Goal: Information Seeking & Learning: Learn about a topic

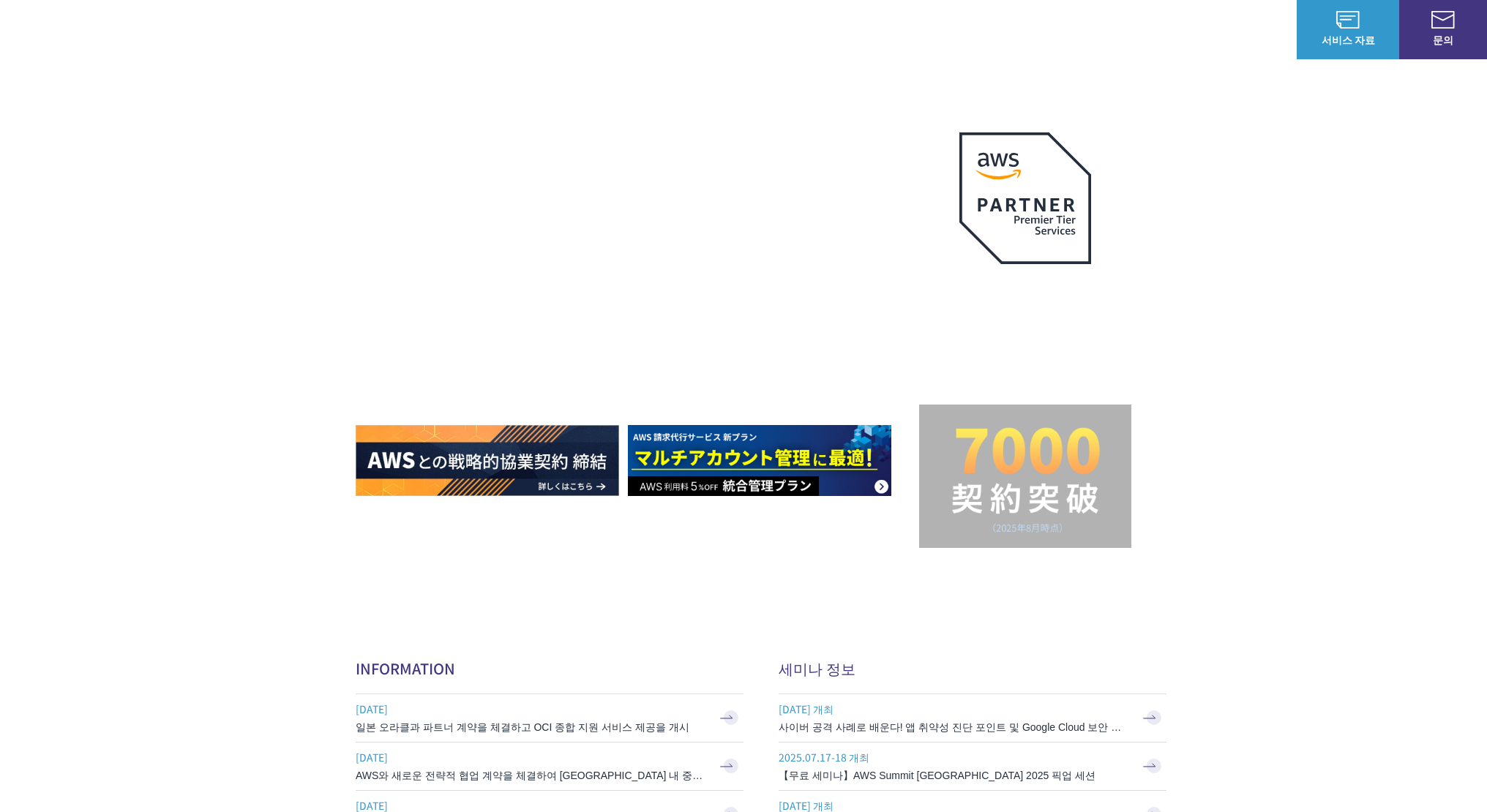
click at [1443, 30] on link "문의" at bounding box center [1443, 30] width 88 height 60
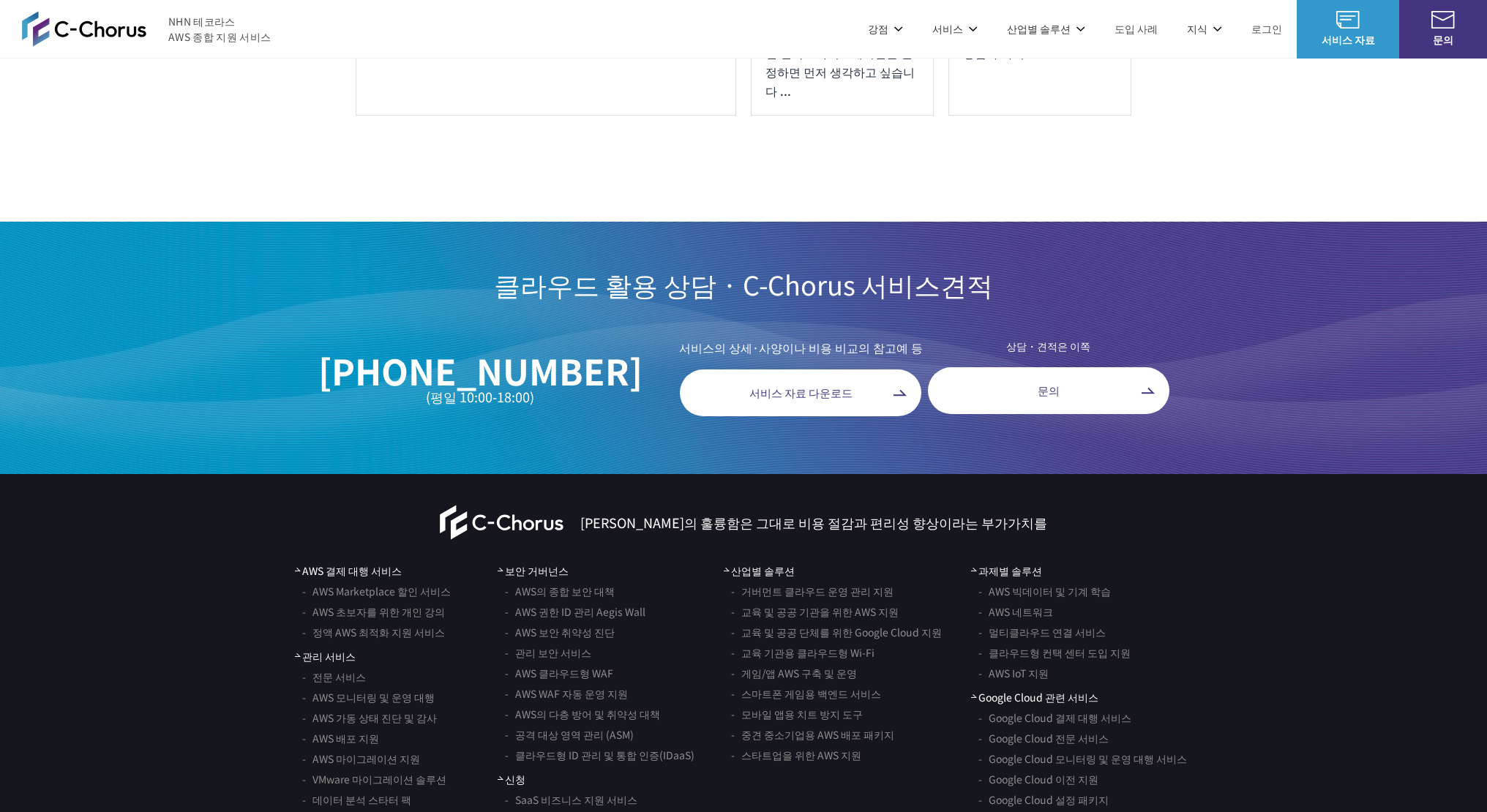
scroll to position [8481, 0]
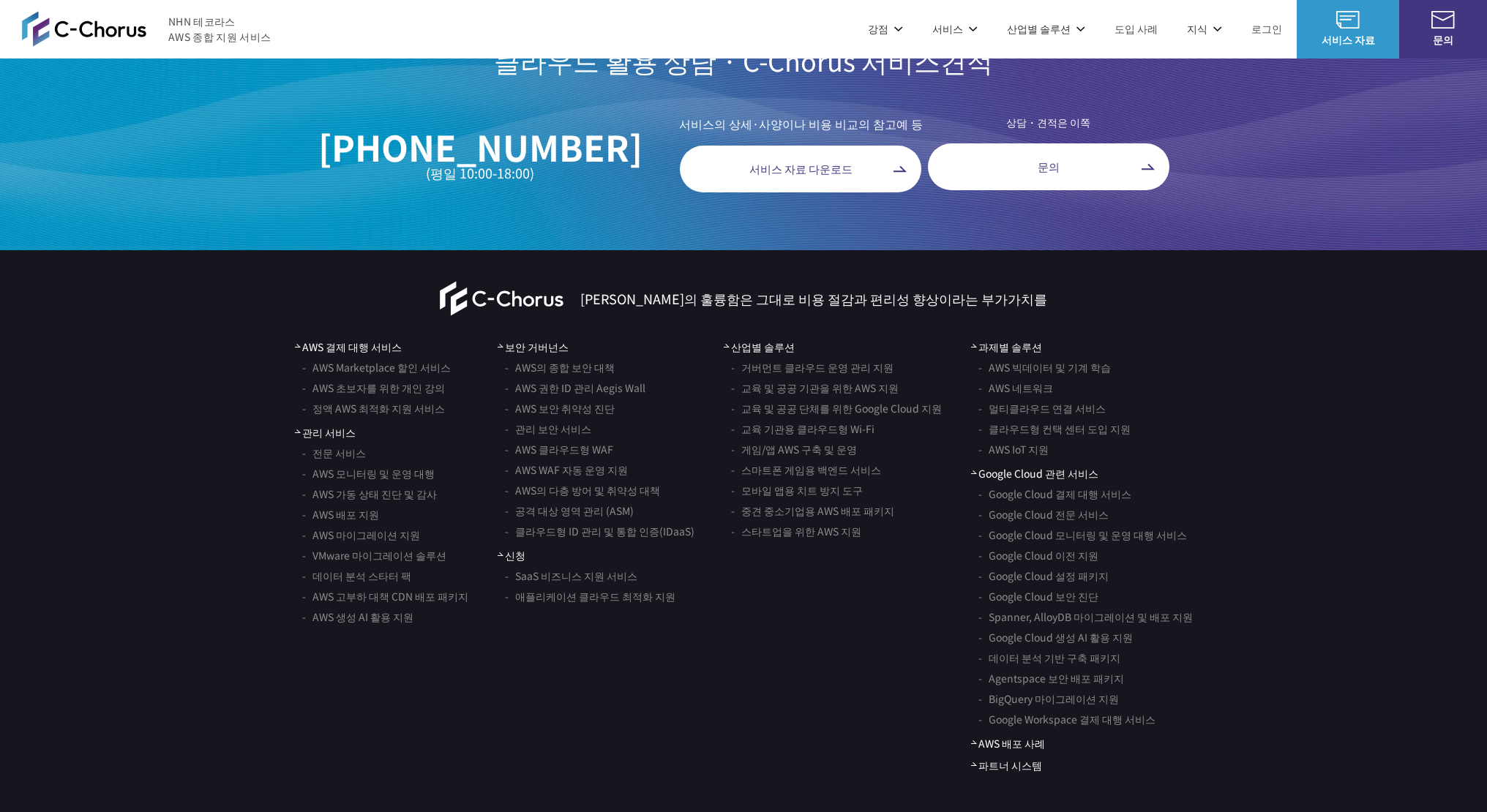
click at [1229, 713] on div "C-Chorus 클라우드의 훌륭함은 그대로 비용 절감과 편리성 향상이라는 부가가치를 AWS 결제 대행 서비스 AWS Marketplace 할인…" at bounding box center [744, 532] width 1487 height 565
click at [1054, 32] on font "산업별 솔루션" at bounding box center [1038, 28] width 63 height 15
click at [455, 286] on ul "거버먼트 클라우드 운영 관리 지원 교육 및 공공 기관을 위한 AWS 지원 교육 및 공공 단체를 위한 Google Cloud 지원 교육 기관용 …" at bounding box center [454, 212] width 227 height 190
click at [452, 284] on font "중견 중소기업을 위한 AWS 구축 지원" at bounding box center [450, 277] width 165 height 15
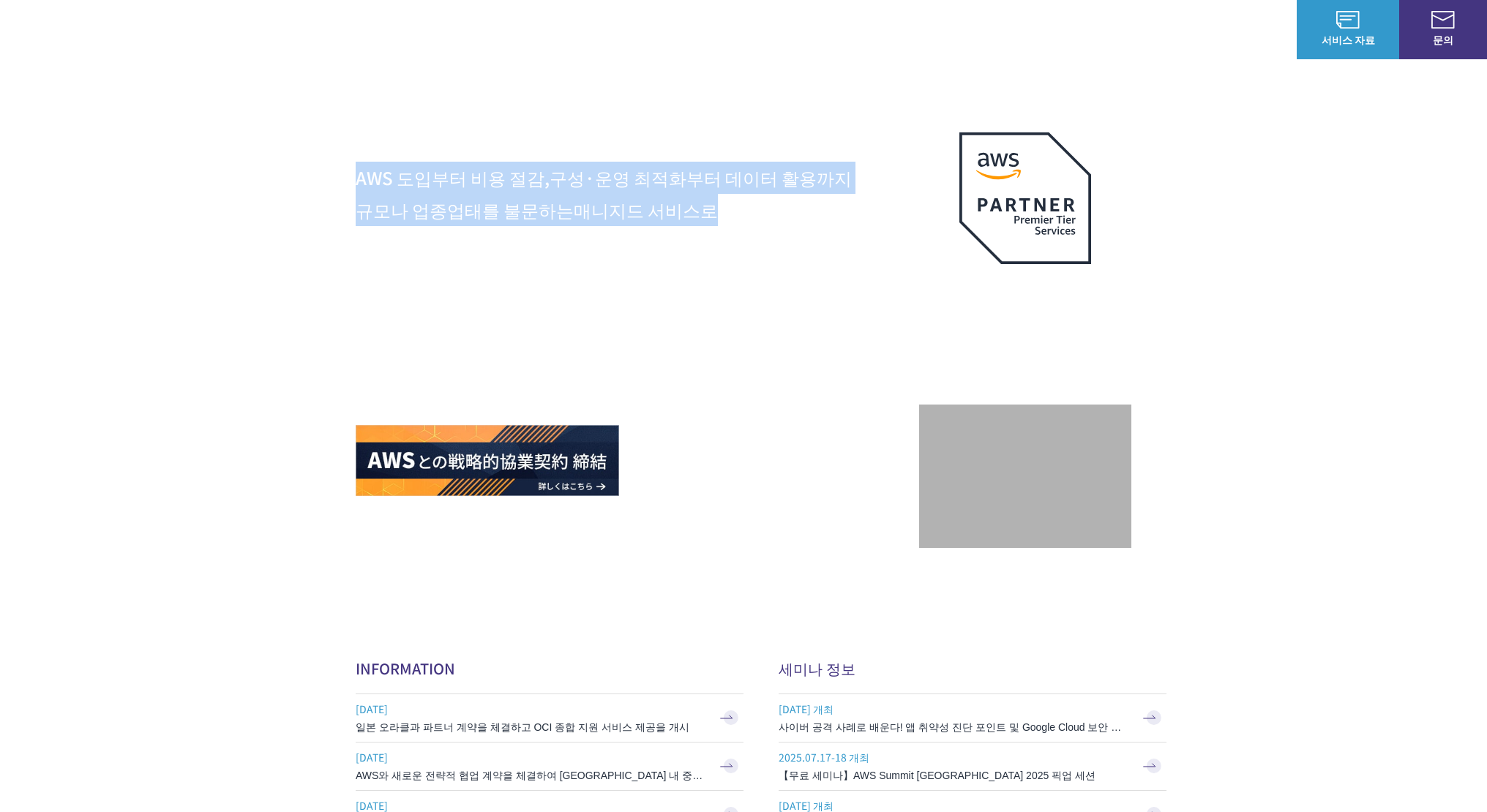
drag, startPoint x: 327, startPoint y: 184, endPoint x: 714, endPoint y: 207, distance: 387.7
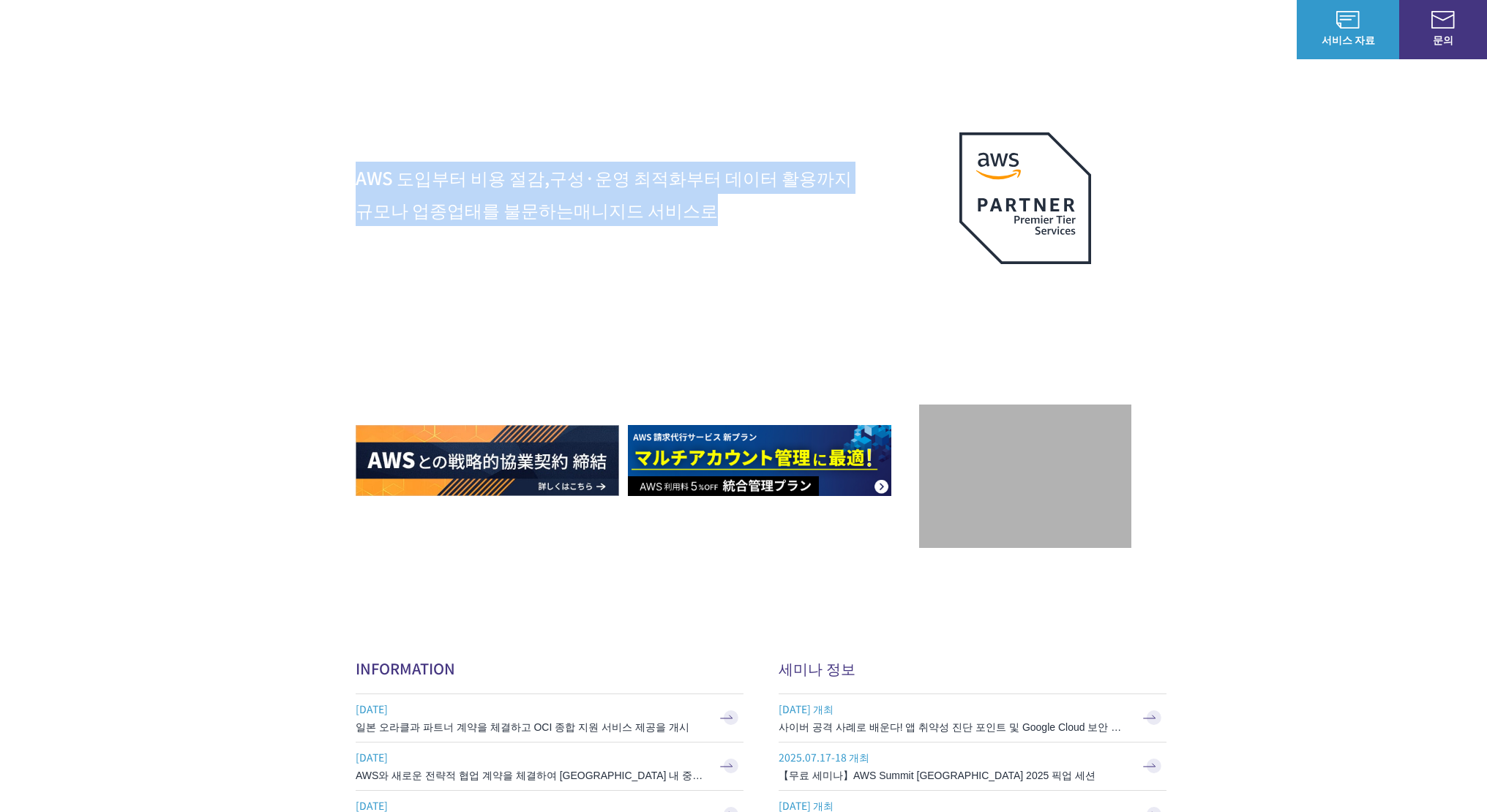
click at [714, 207] on div "AWS 도입부터 비용 절감, 구성·운영 최적화부터 데이터 활용까지 규모나 업종업태를 불문하는 매니지드 서비스로 AWS Journey의 성공 실…" at bounding box center [744, 310] width 1487 height 621
click at [714, 207] on p "AWS 도입부터 비용 절감, 구성·운영 최적화부터 데이터 활용까지 규모나 업종업태를 불문하는 매니지드 서비스로" at bounding box center [637, 194] width 563 height 64
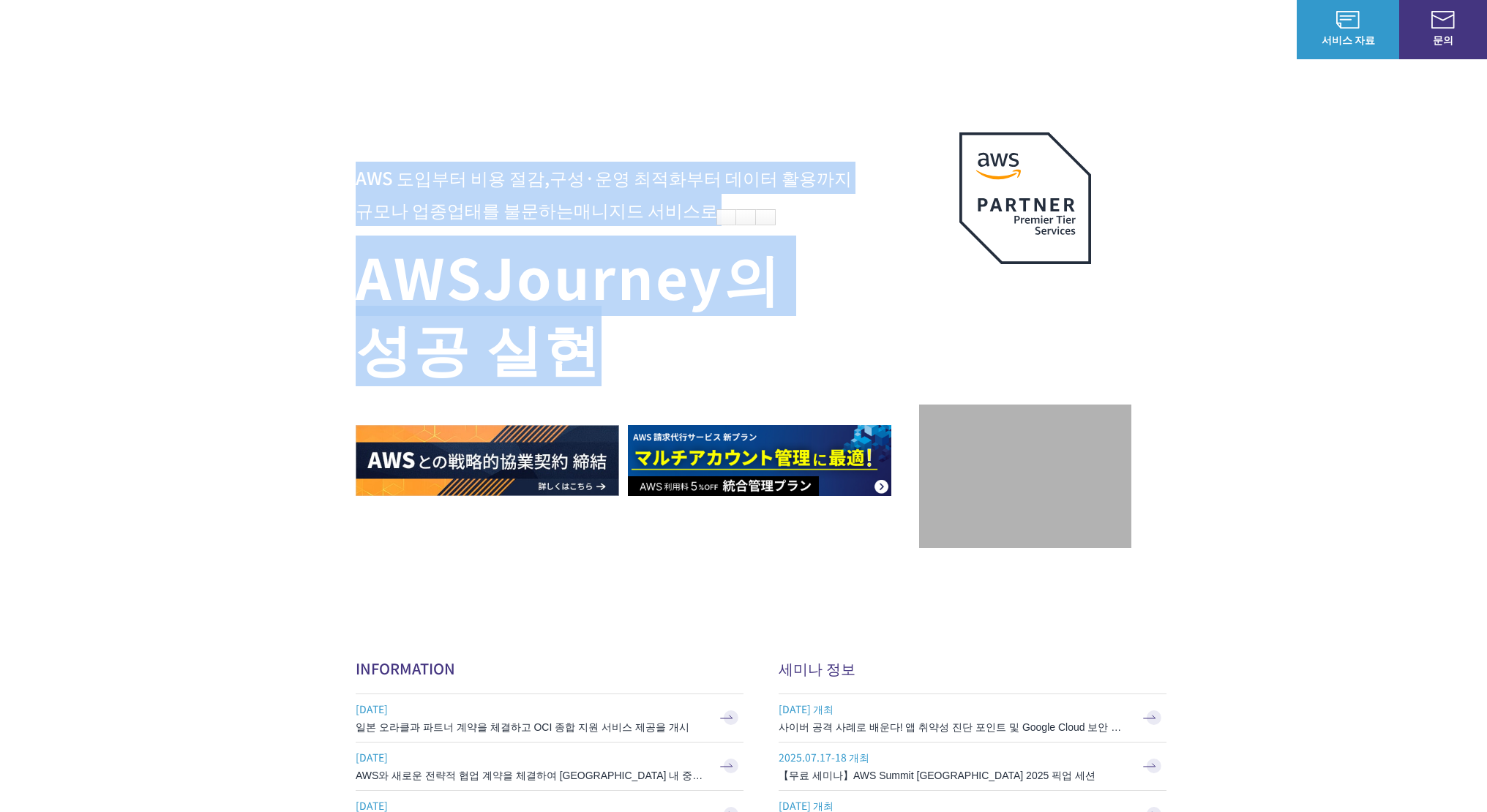
drag, startPoint x: 315, startPoint y: 175, endPoint x: 688, endPoint y: 330, distance: 403.9
click at [688, 330] on div "AWS 도입부터 비용 절감, 구성·운영 최적화부터 데이터 활용까지 규모나 업종업태를 불문하는 매니지드 서비스로 AWS Journey의 성공 실…" at bounding box center [744, 310] width 1487 height 621
click at [688, 330] on h1 "AWS Journey의 성공 실현" at bounding box center [637, 311] width 563 height 141
drag, startPoint x: 340, startPoint y: 175, endPoint x: 606, endPoint y: 336, distance: 310.9
click at [606, 336] on div "AWS 도입부터 비용 절감, 구성·운영 최적화부터 데이터 활용까지 규모나 업종업태를 불문하는 매니지드 서비스로 AWS Journey의 성공 실…" at bounding box center [744, 310] width 1487 height 621
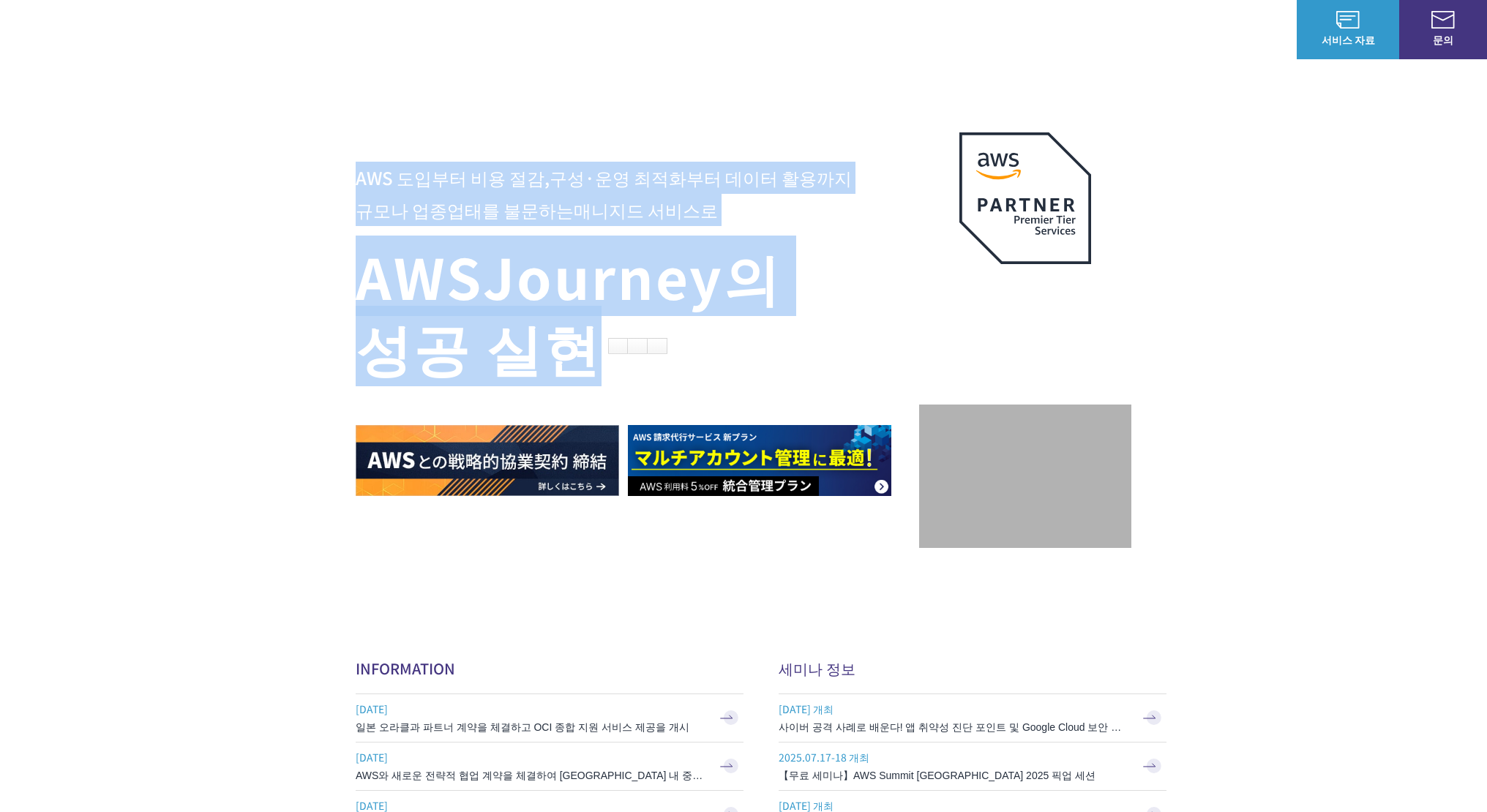
click at [606, 336] on h1 "AWS Journey의 성공 실현" at bounding box center [637, 311] width 563 height 141
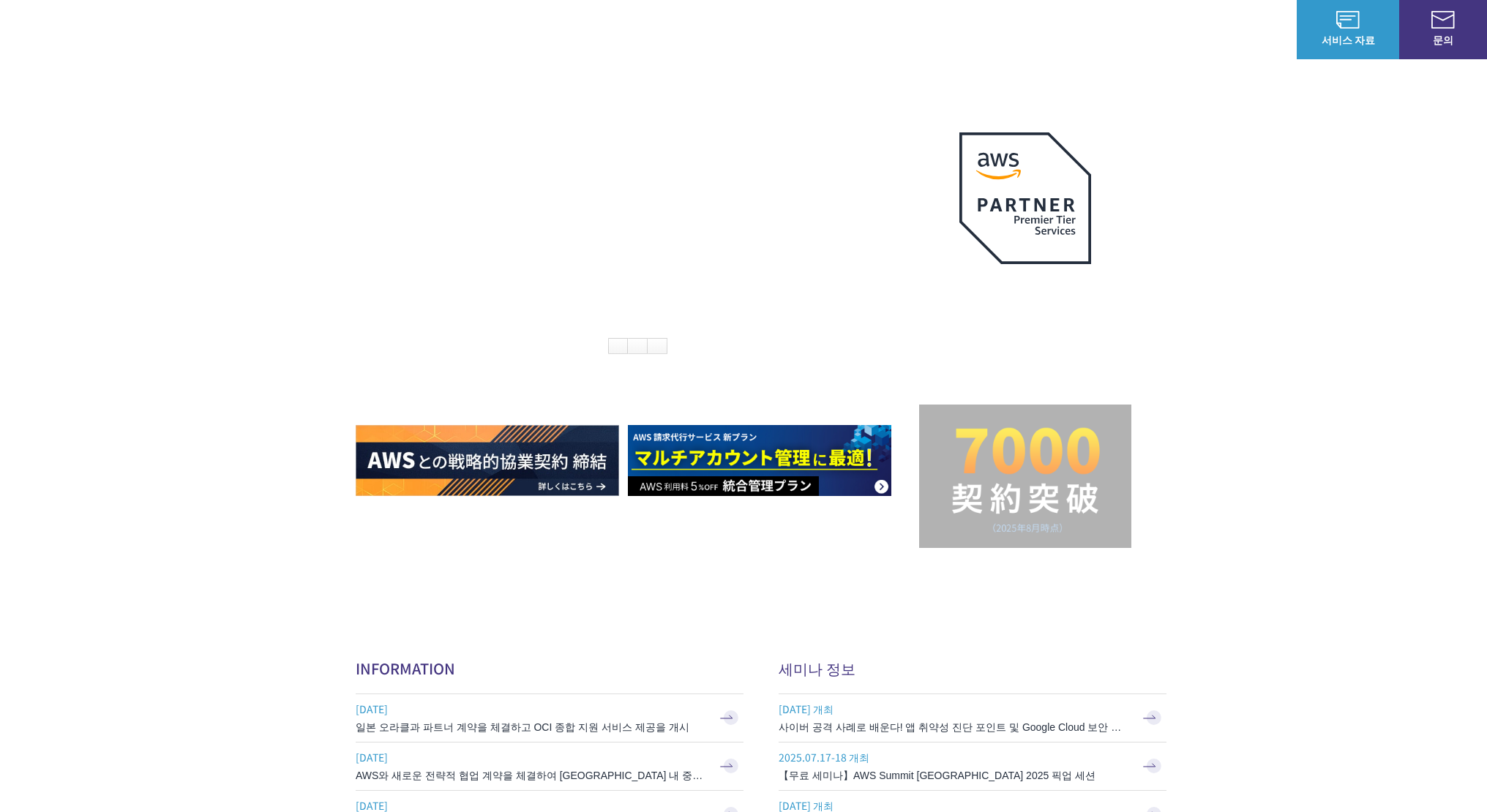
drag, startPoint x: 606, startPoint y: 336, endPoint x: 591, endPoint y: 359, distance: 27.5
click at [591, 359] on h1 "AWS Journey의 성공 실현" at bounding box center [637, 311] width 563 height 141
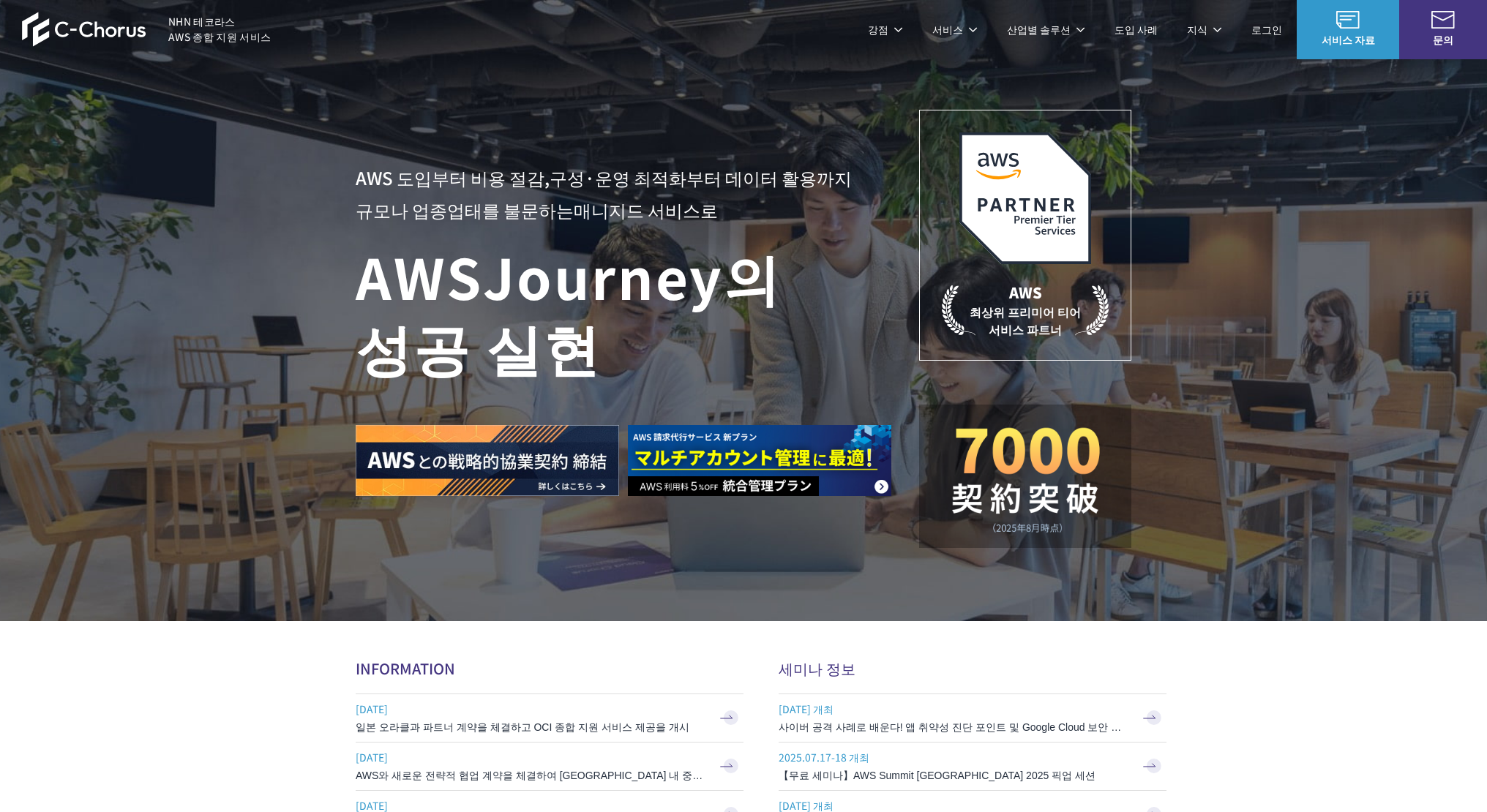
click at [591, 359] on h1 "AWS Journey의 성공 실현" at bounding box center [637, 311] width 563 height 141
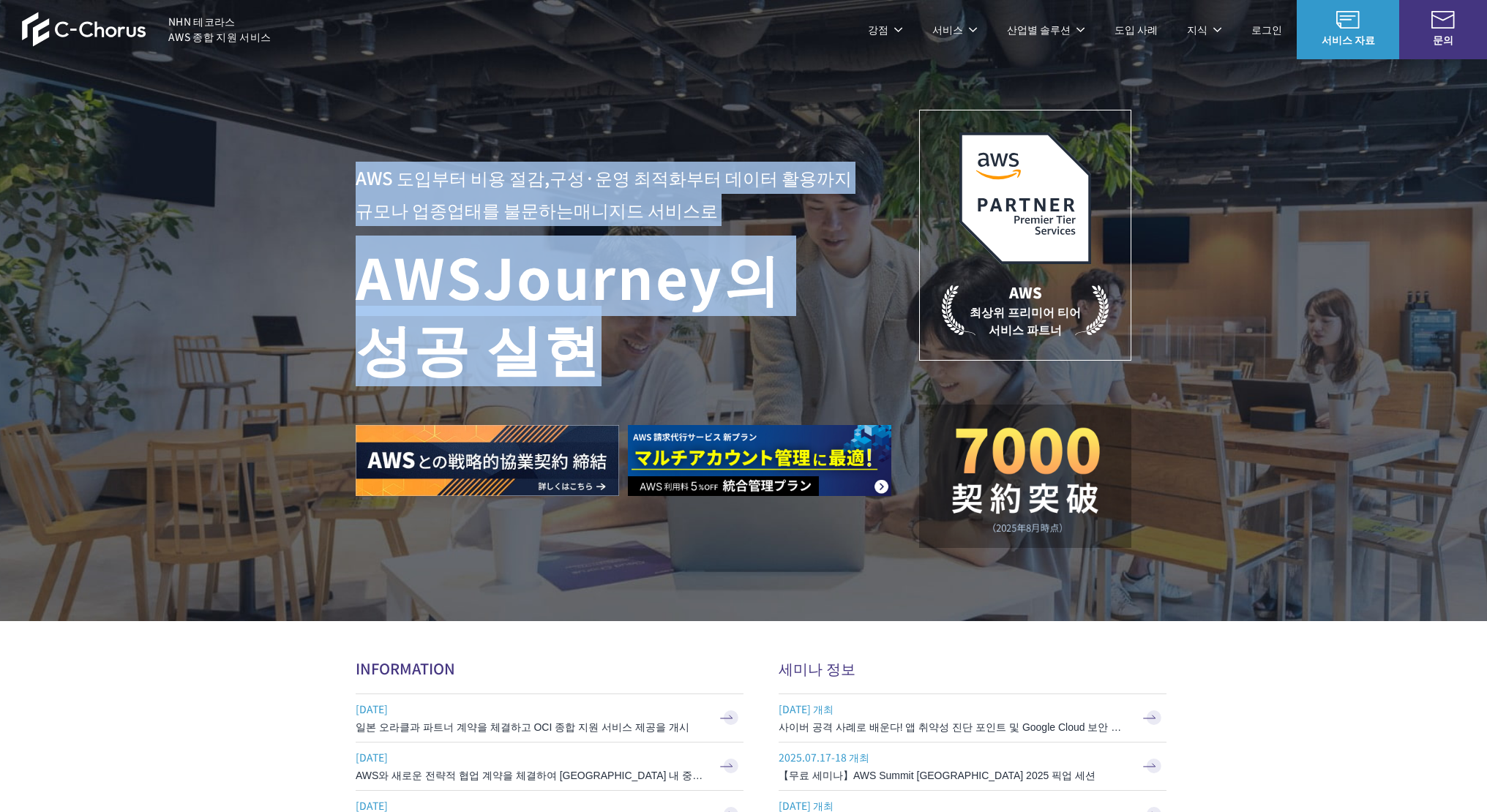
drag, startPoint x: 591, startPoint y: 359, endPoint x: 361, endPoint y: 166, distance: 300.2
click at [361, 166] on div "AWS 도입부터 비용 절감, 구성·운영 최적화부터 데이터 활용까지 규모나 업종업태를 불문하는 매니지드 서비스로 AWS Journey의 성공 실현" at bounding box center [637, 329] width 563 height 335
click at [392, 220] on font "규모나 업종업태를 불문하는" at bounding box center [464, 210] width 218 height 26
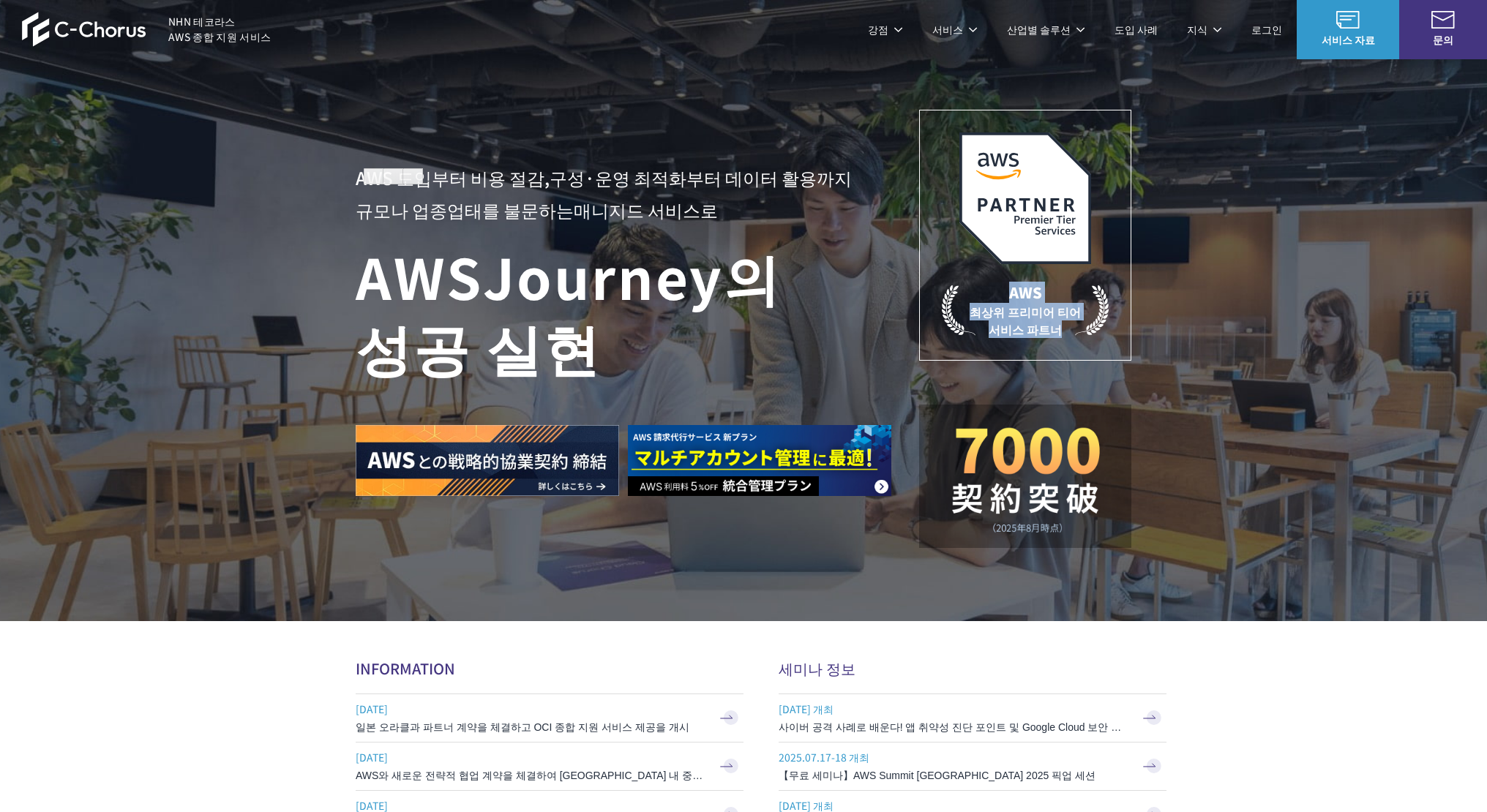
drag, startPoint x: 1193, startPoint y: 294, endPoint x: 1113, endPoint y: 339, distance: 91.8
click at [1113, 339] on div "AWS 도입부터 비용 절감, 구성·운영 최적화부터 데이터 활용까지 규모나 업종업태를 불문하는 매니지드 서비스로 AWS Journey의 성공 실…" at bounding box center [744, 310] width 1487 height 621
click at [1171, 319] on div "AWS 도입부터 비용 절감, 구성·운영 최적화부터 데이터 활용까지 규모나 업종업태를 불문하는 매니지드 서비스로 AWS Journey의 성공 실…" at bounding box center [744, 310] width 1487 height 621
drag, startPoint x: 1171, startPoint y: 319, endPoint x: 1012, endPoint y: 289, distance: 161.8
click at [1012, 289] on div "AWS 도입부터 비용 절감, 구성·운영 최적화부터 데이터 활용까지 규모나 업종업태를 불문하는 매니지드 서비스로 AWS Journey의 성공 실…" at bounding box center [744, 310] width 1487 height 621
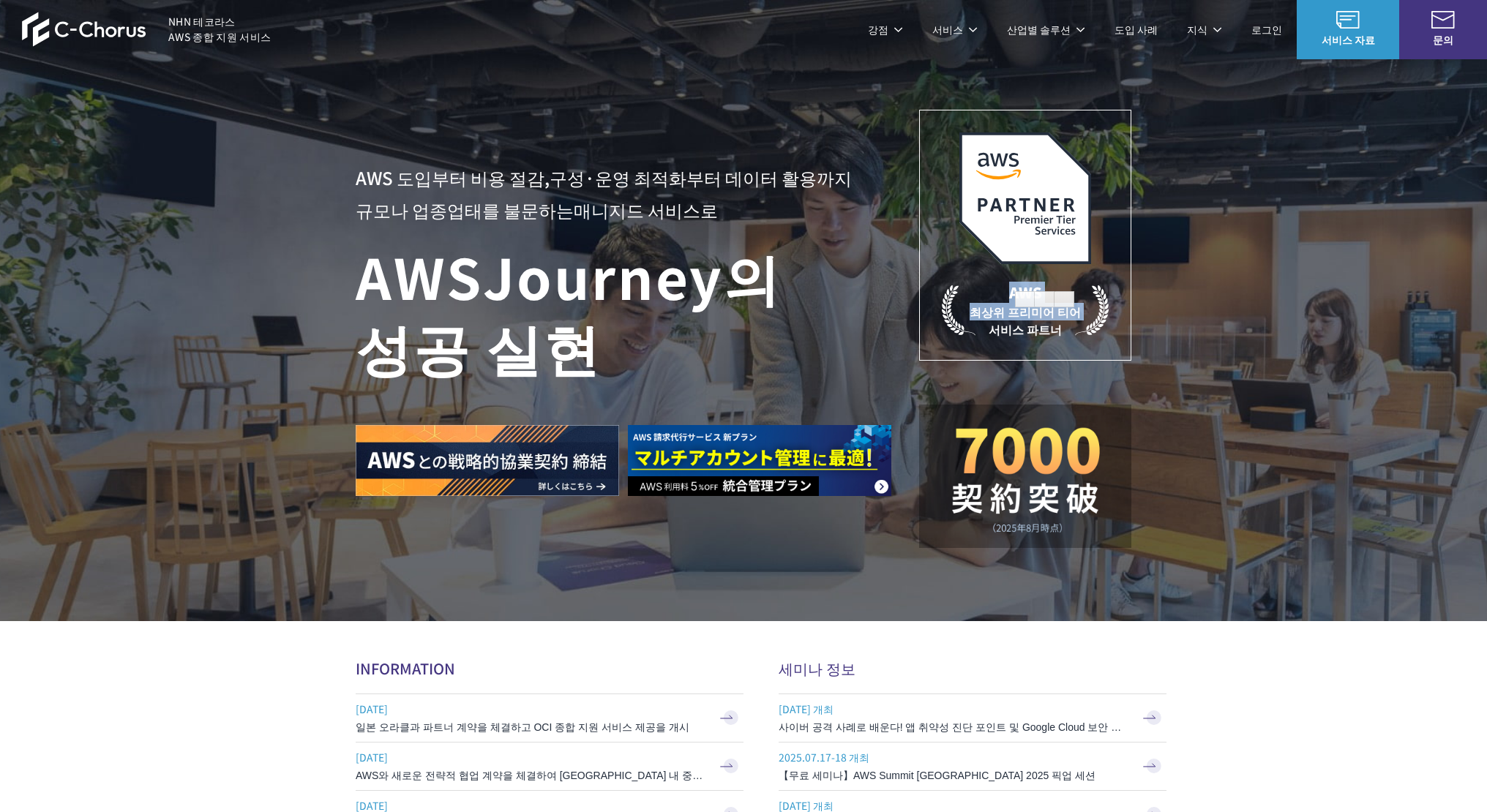
click at [1012, 289] on font "AWS" at bounding box center [1025, 293] width 33 height 21
drag, startPoint x: 1012, startPoint y: 289, endPoint x: 1064, endPoint y: 323, distance: 62.1
click at [1064, 323] on p "AWS 최상위 프리미어 티어 서비스 파트너" at bounding box center [1025, 310] width 167 height 57
click at [1229, 332] on div "AWS 도입부터 비용 절감, 구성·운영 최적화부터 데이터 활용까지 규모나 업종업태를 불문하는 매니지드 서비스로 AWS Journey의 성공 실…" at bounding box center [744, 310] width 1487 height 621
drag, startPoint x: 1229, startPoint y: 332, endPoint x: 1185, endPoint y: 334, distance: 44.0
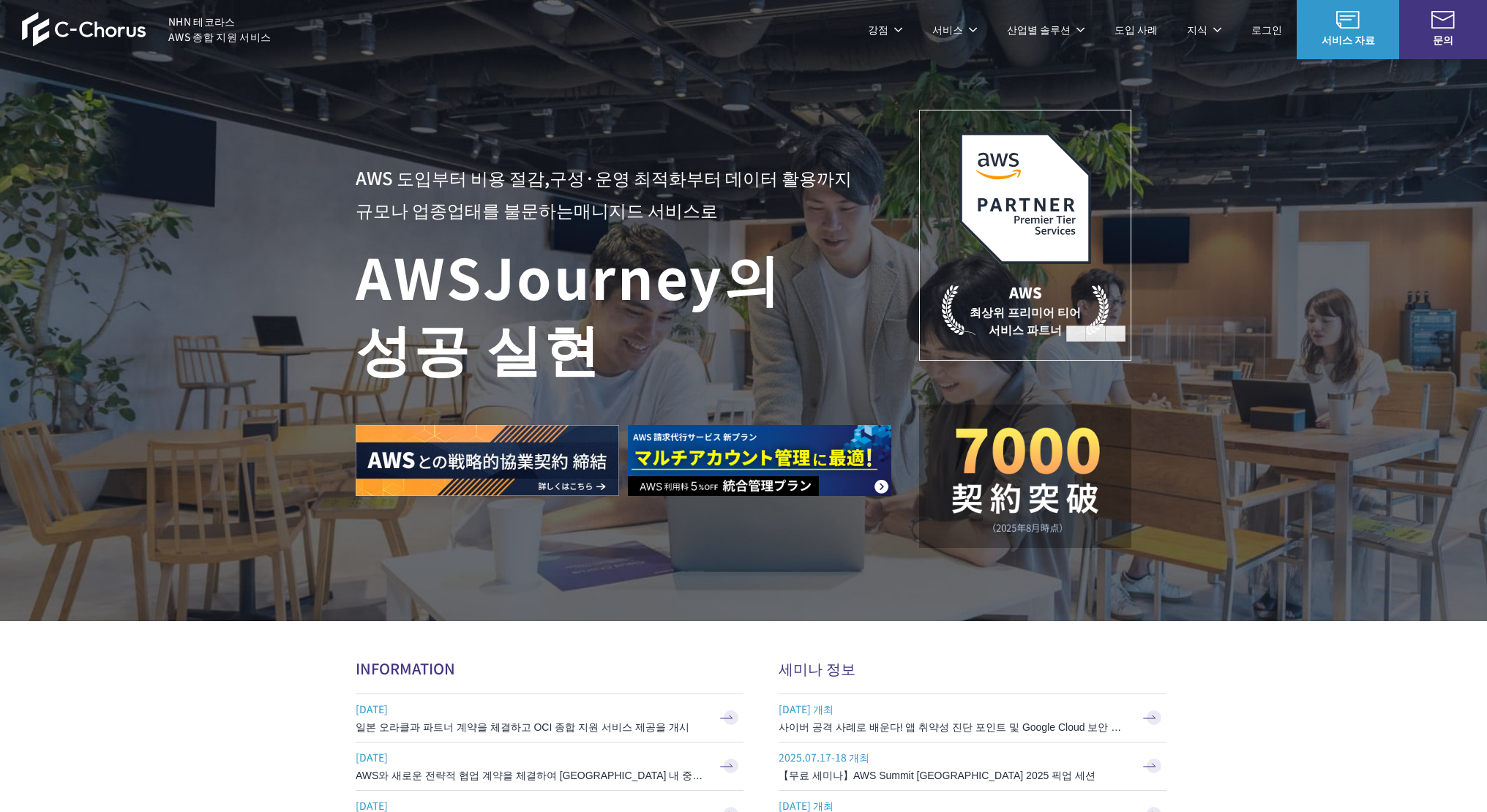
click at [1185, 334] on div "AWS 도입부터 비용 절감, 구성·운영 최적화부터 데이터 활용까지 규모나 업종업태를 불문하는 매니지드 서비스로 AWS Journey의 성공 실…" at bounding box center [744, 310] width 1487 height 621
click at [1025, 290] on font "AWS" at bounding box center [1025, 293] width 33 height 21
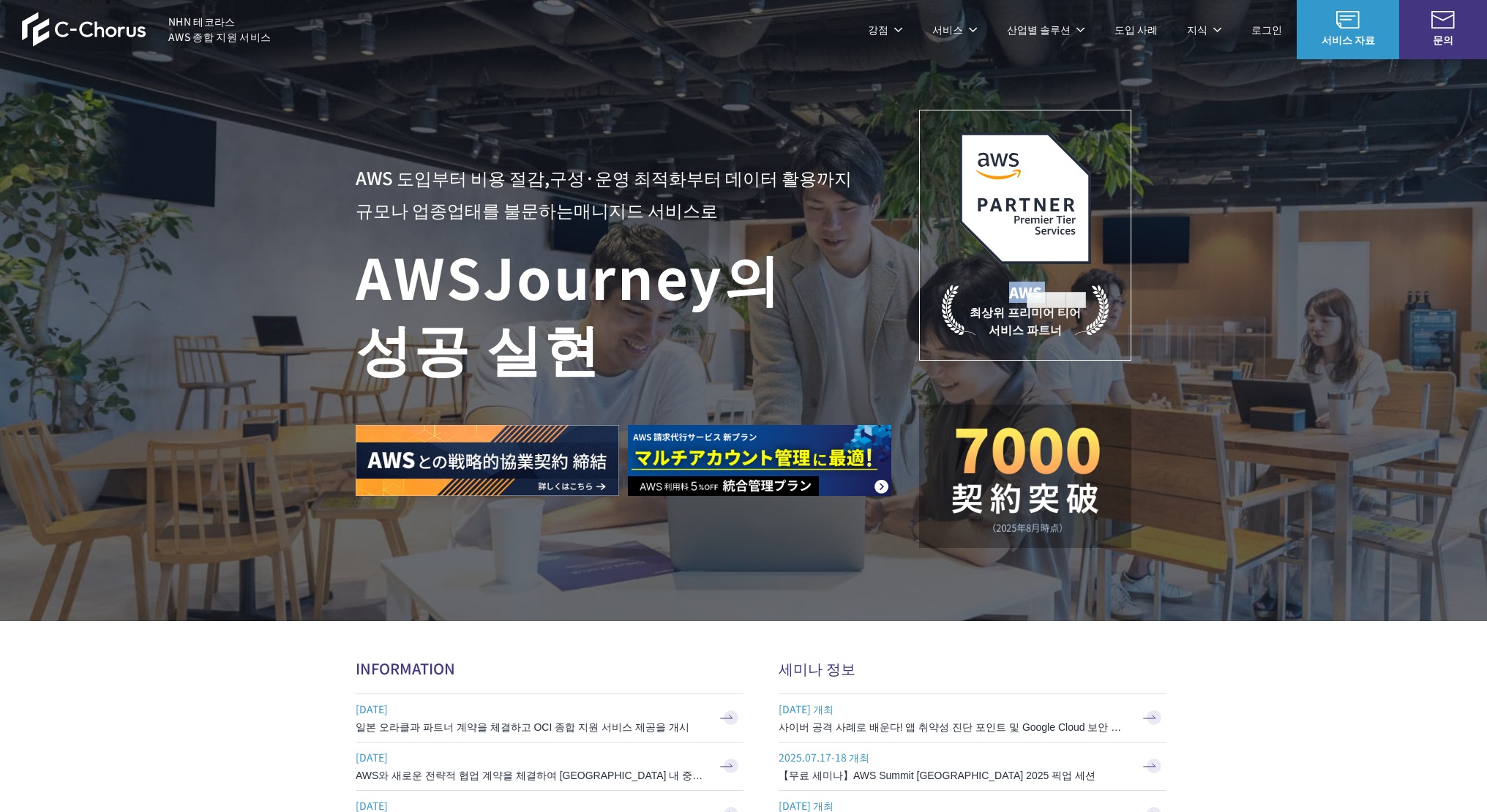
click at [1025, 290] on font "AWS" at bounding box center [1025, 293] width 33 height 21
click at [1007, 290] on p "AWS 최상위 프리미어 티어 서비스 파트너" at bounding box center [1025, 310] width 167 height 57
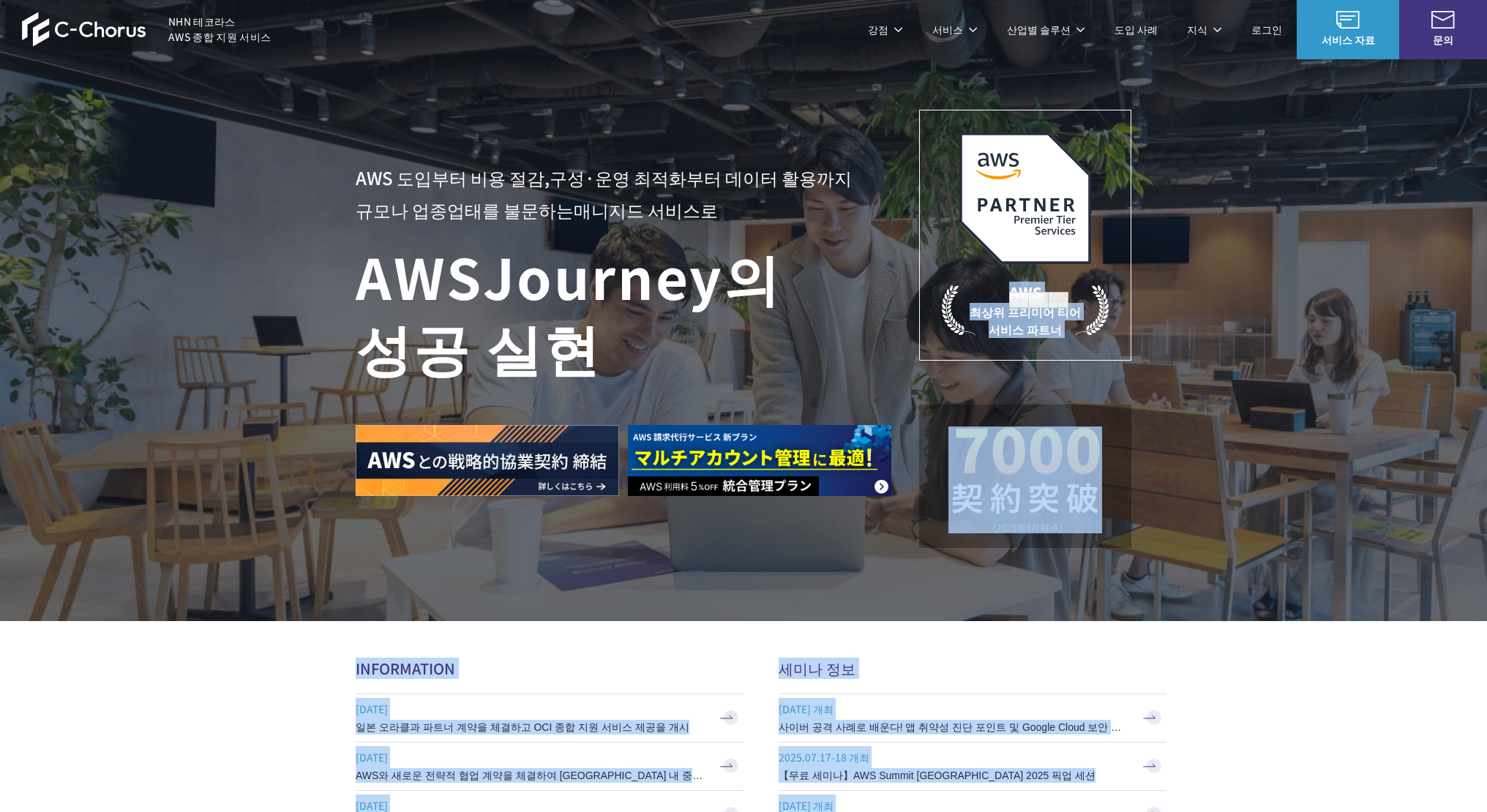
drag, startPoint x: 1007, startPoint y: 290, endPoint x: 1024, endPoint y: 298, distance: 18.8
click at [993, 315] on font "최상위 프리미어 티어" at bounding box center [1025, 311] width 112 height 18
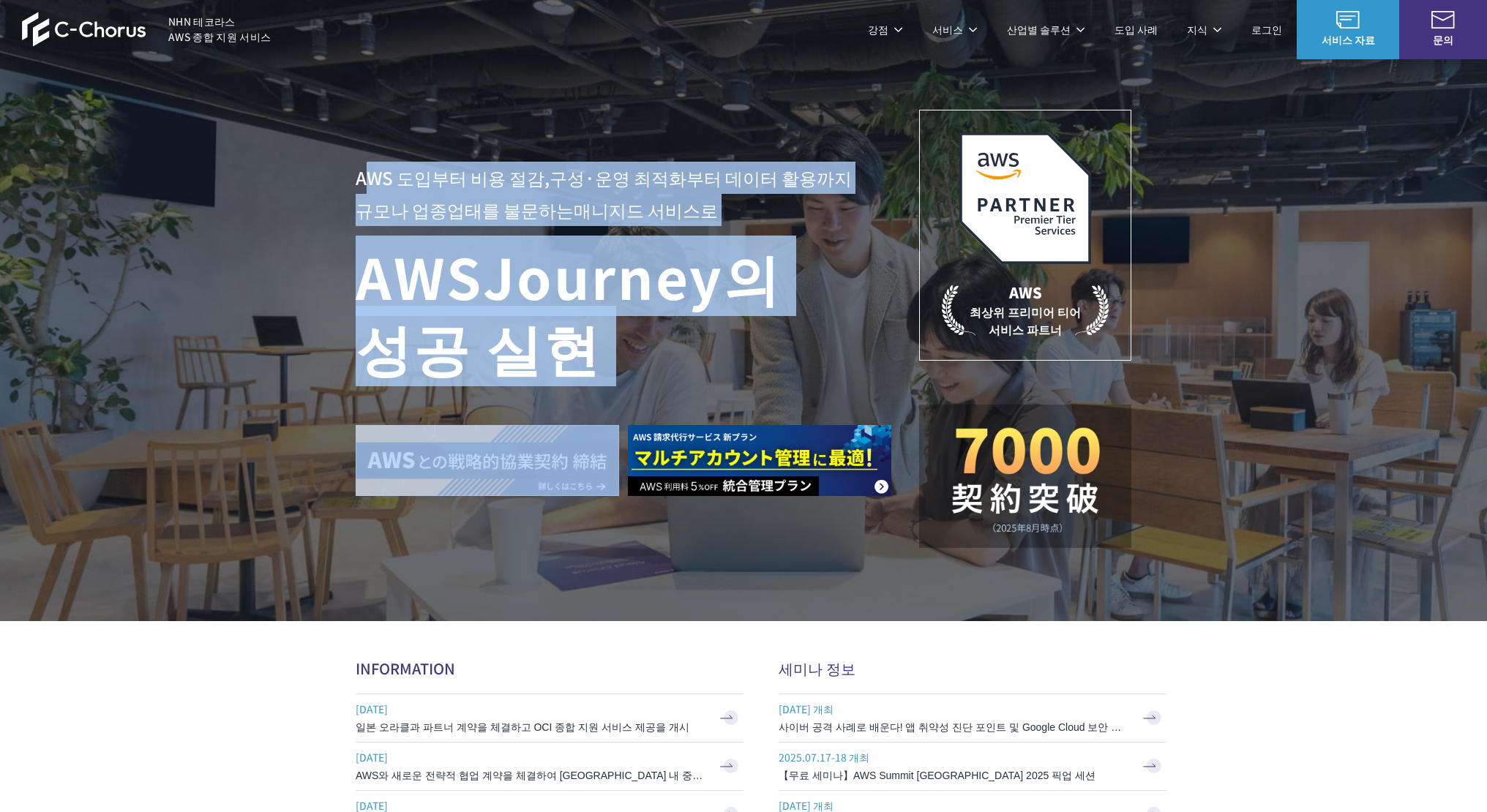
drag, startPoint x: 363, startPoint y: 177, endPoint x: 662, endPoint y: 388, distance: 366.0
click at [662, 388] on div "AWS 도입부터 비용 절감, 구성·운영 최적화부터 데이터 활용까지 규모나 업종업태를 불문하는 매니지드 서비스로 AWS Journey의 성공 실현" at bounding box center [637, 329] width 563 height 335
click at [612, 359] on h1 "AWS Journey의 성공 실현" at bounding box center [637, 311] width 563 height 141
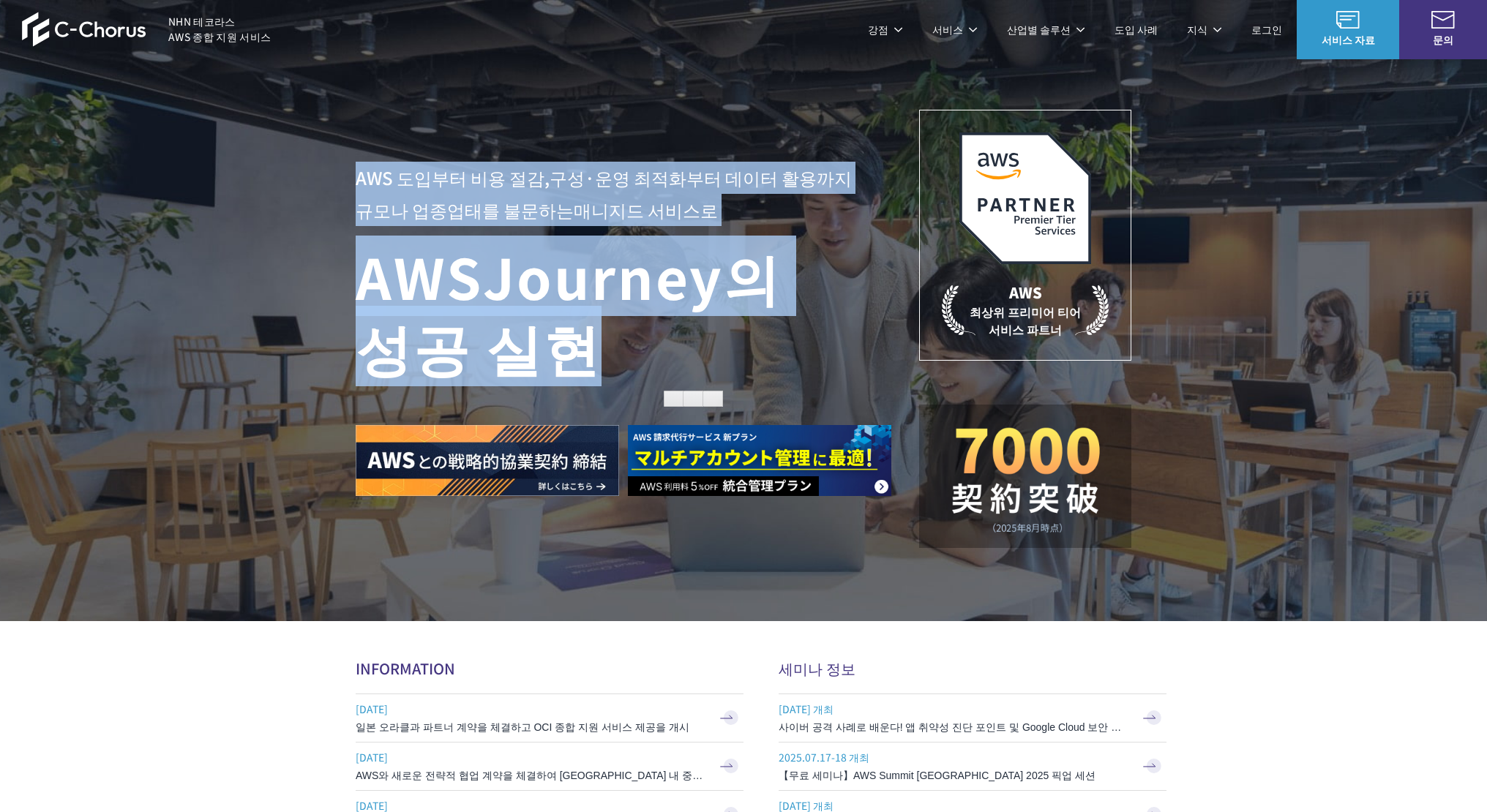
drag, startPoint x: 612, startPoint y: 359, endPoint x: 348, endPoint y: 183, distance: 317.3
click at [348, 183] on div "AWS 도입부터 비용 절감, 구성·운영 최적화부터 데이터 활용까지 규모나 업종업태를 불문하는 매니지드 서비스로 AWS Journey의 성공 실…" at bounding box center [744, 310] width 1487 height 621
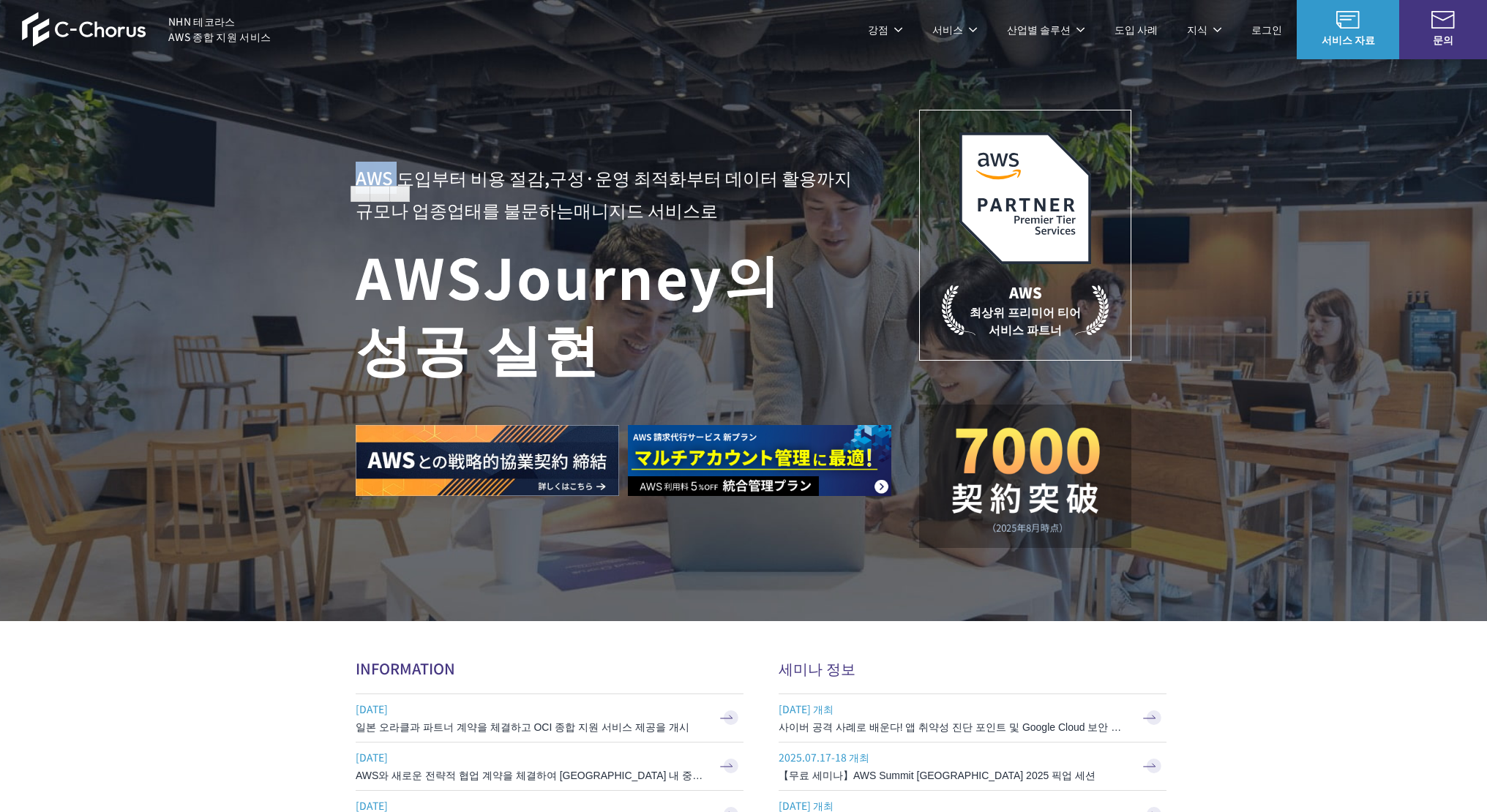
click at [348, 183] on div "AWS 도입부터 비용 절감, 구성·운영 최적화부터 데이터 활용까지 규모나 업종업태를 불문하는 매니지드 서비스로 AWS Journey의 성공 실…" at bounding box center [744, 310] width 1487 height 621
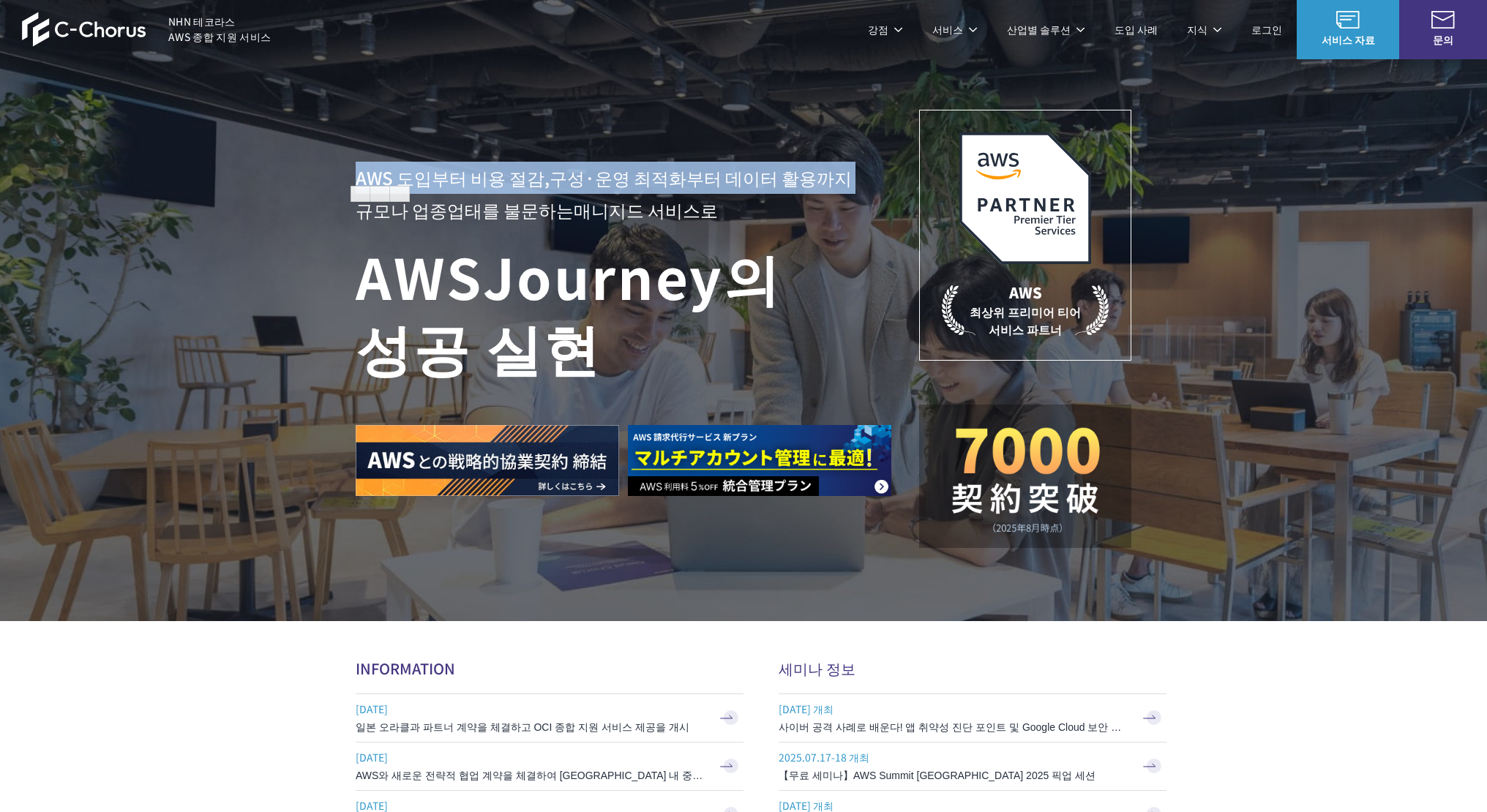
click at [348, 183] on div "AWS 도입부터 비용 절감, 구성·운영 최적화부터 데이터 활용까지 규모나 업종업태를 불문하는 매니지드 서비스로 AWS Journey의 성공 실…" at bounding box center [744, 310] width 1487 height 621
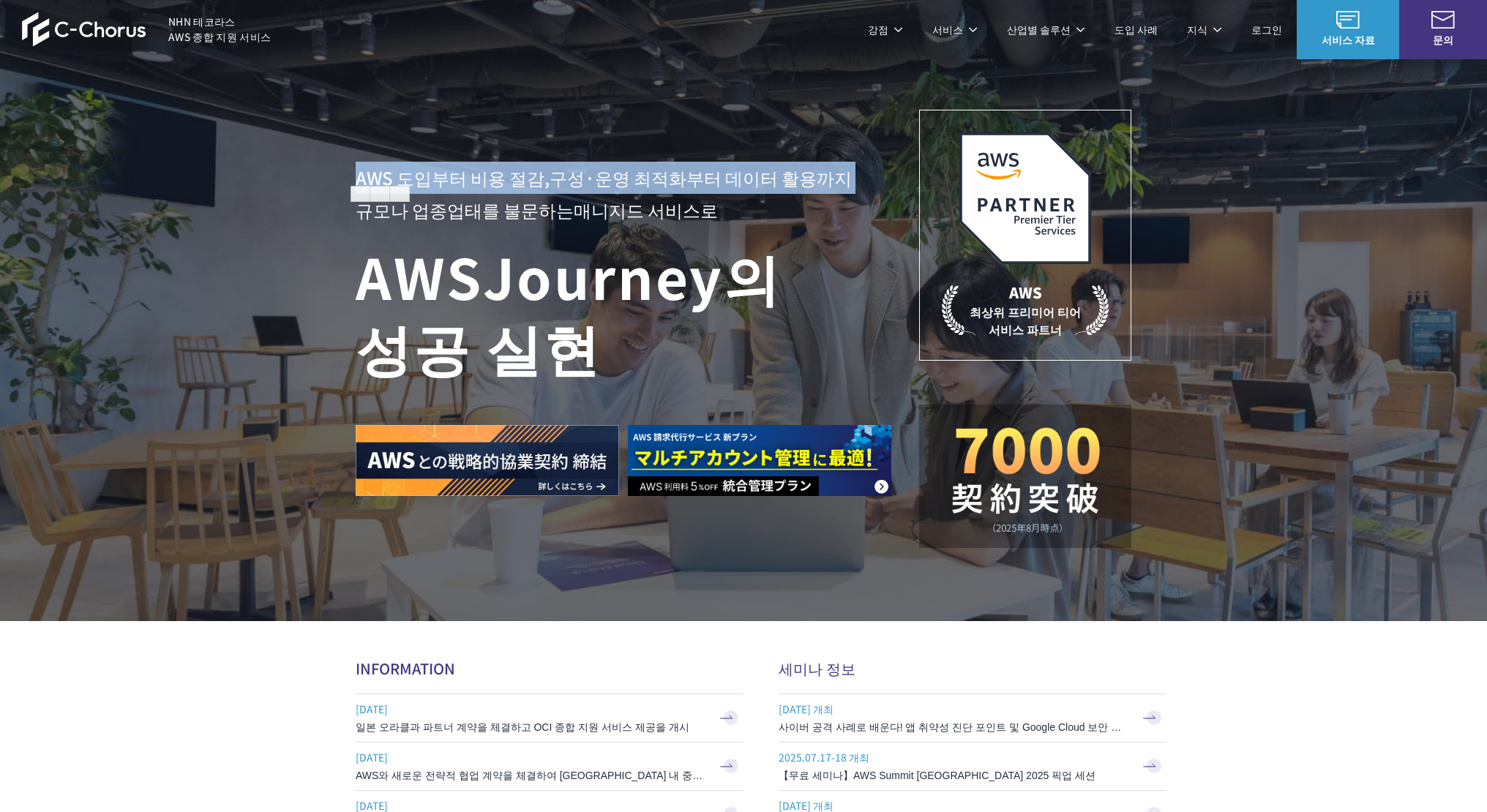
click at [348, 183] on div "AWS 도입부터 비용 절감, 구성·운영 최적화부터 데이터 활용까지 규모나 업종업태를 불문하는 매니지드 서비스로 AWS Journey의 성공 실…" at bounding box center [744, 310] width 1487 height 621
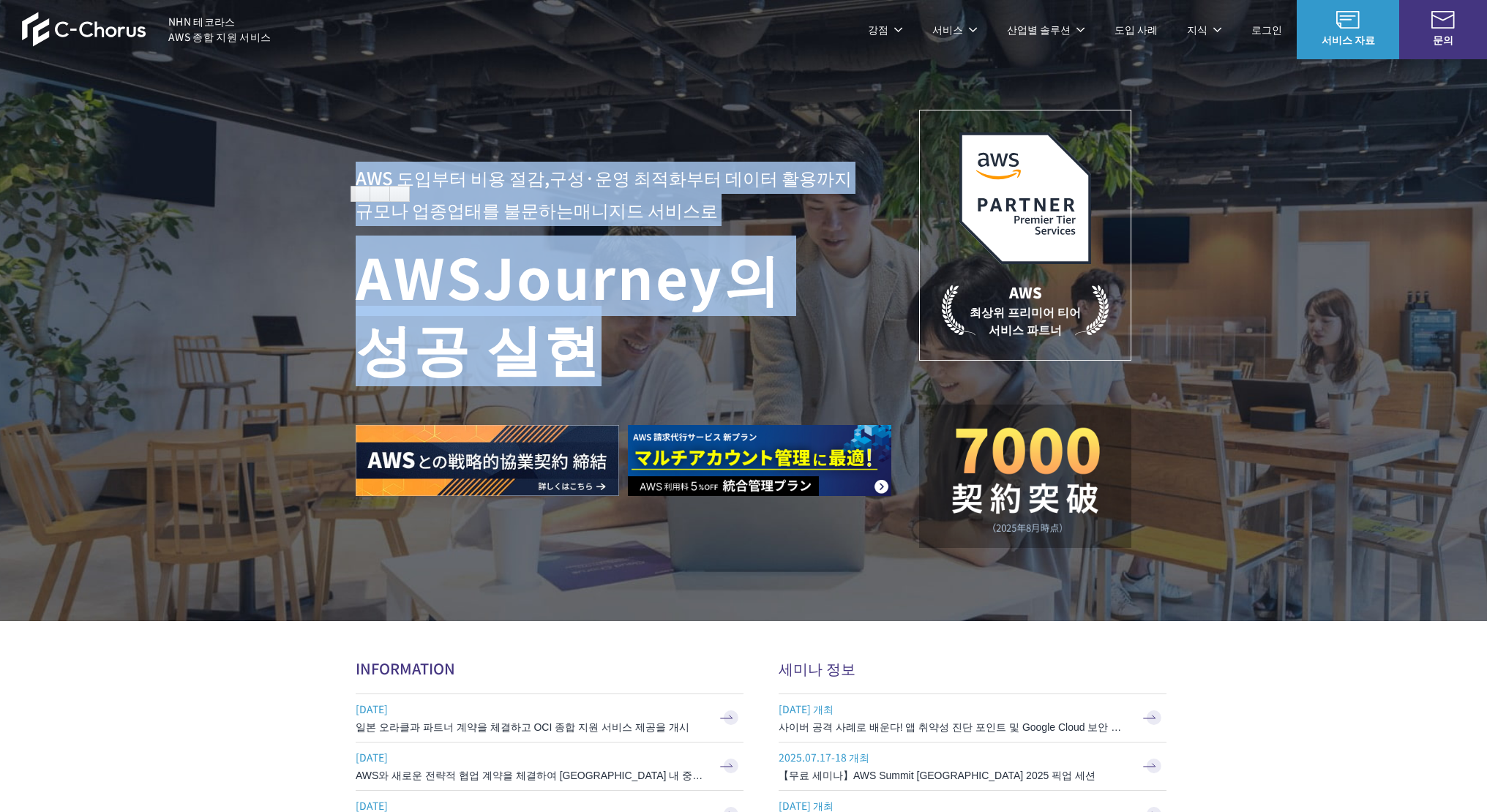
drag, startPoint x: 348, startPoint y: 183, endPoint x: 591, endPoint y: 350, distance: 294.9
click at [591, 350] on div "AWS 도입부터 비용 절감, 구성·운영 최적화부터 데이터 활용까지 규모나 업종업태를 불문하는 매니지드 서비스로 AWS Journey의 성공 실…" at bounding box center [744, 310] width 1487 height 621
click at [591, 350] on h1 "AWS Journey의 성공 실현" at bounding box center [637, 311] width 563 height 141
drag, startPoint x: 591, startPoint y: 350, endPoint x: 328, endPoint y: 125, distance: 346.1
click at [328, 125] on div "AWS 도입부터 비용 절감, 구성·운영 최적화부터 데이터 활용까지 규모나 업종업태를 불문하는 매니지드 서비스로 AWS Journey의 성공 실…" at bounding box center [744, 310] width 1487 height 621
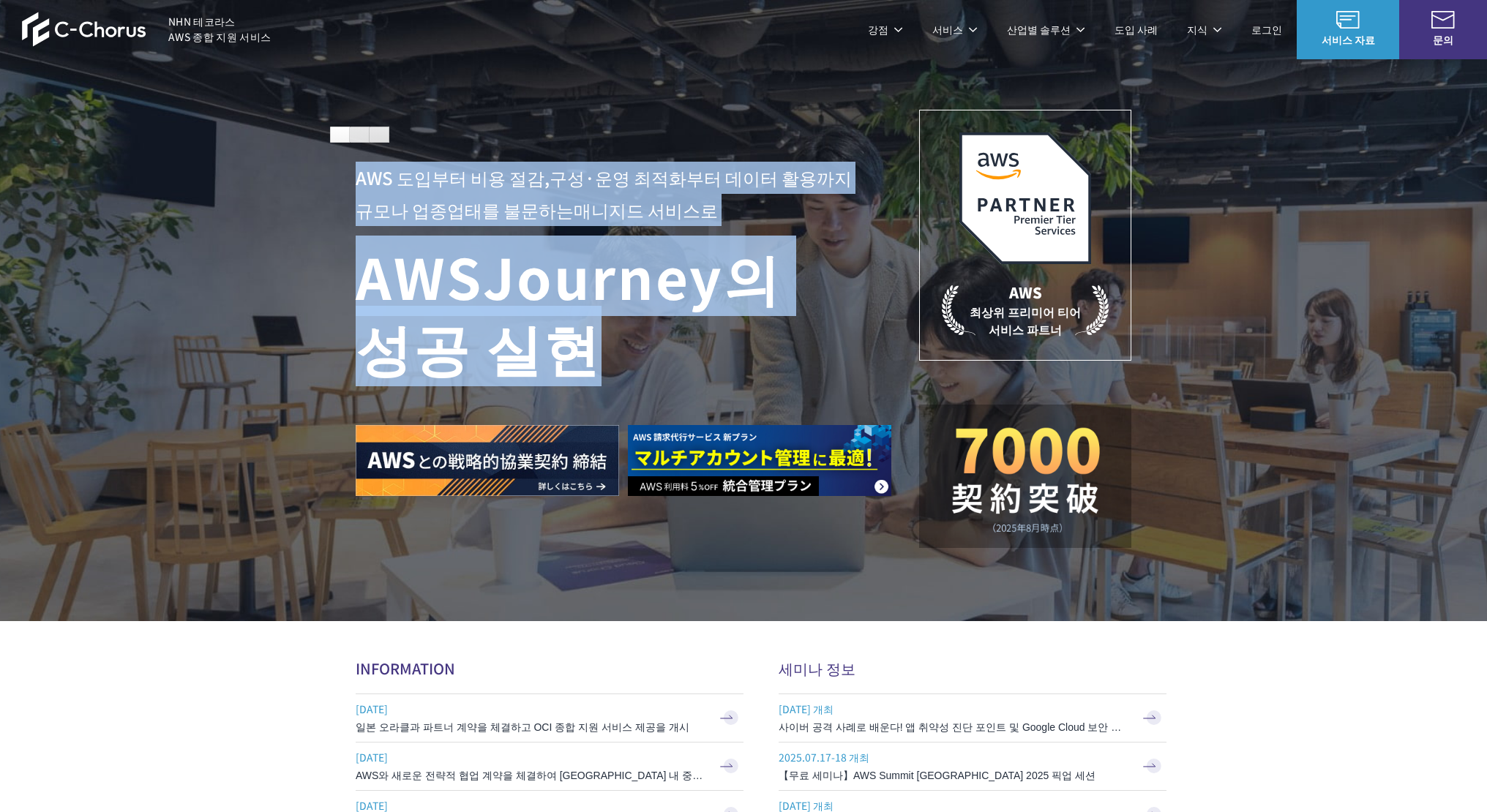
click at [413, 232] on div "AWS 도입부터 비용 절감, 구성·운영 최적화부터 데이터 활용까지 규모나 업종업태를 불문하는 매니지드 서비스로 AWS Journey의 성공 실현" at bounding box center [637, 329] width 563 height 335
drag, startPoint x: 611, startPoint y: 364, endPoint x: 324, endPoint y: 97, distance: 392.0
click at [324, 97] on div "AWS 도입부터 비용 절감, 구성·운영 최적화부터 데이터 활용까지 규모나 업종업태를 불문하는 매니지드 서비스로 AWS Journey의 성공 실…" at bounding box center [744, 310] width 1487 height 621
click at [453, 379] on font "성공 실현" at bounding box center [478, 345] width 246 height 80
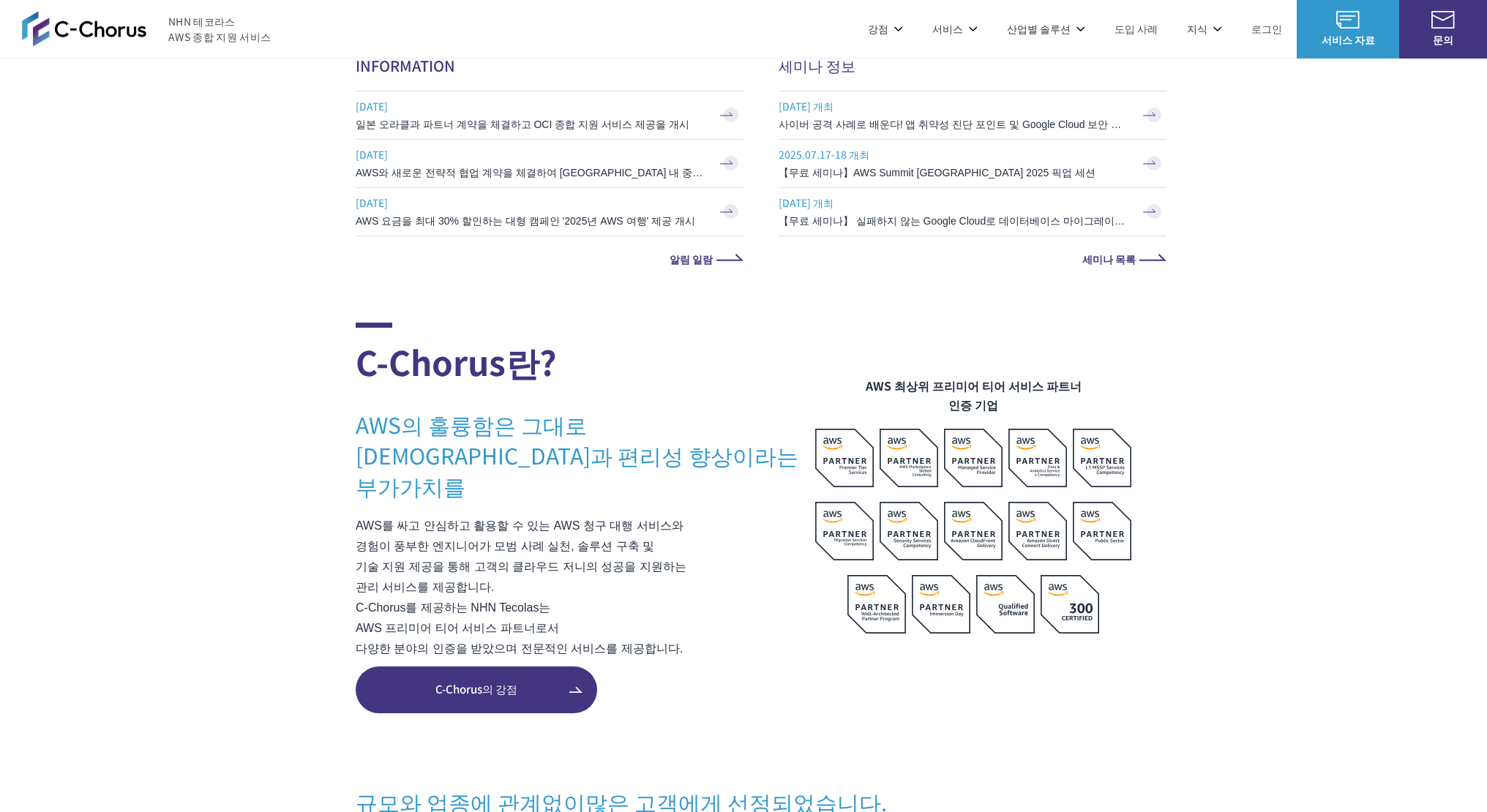
scroll to position [673, 0]
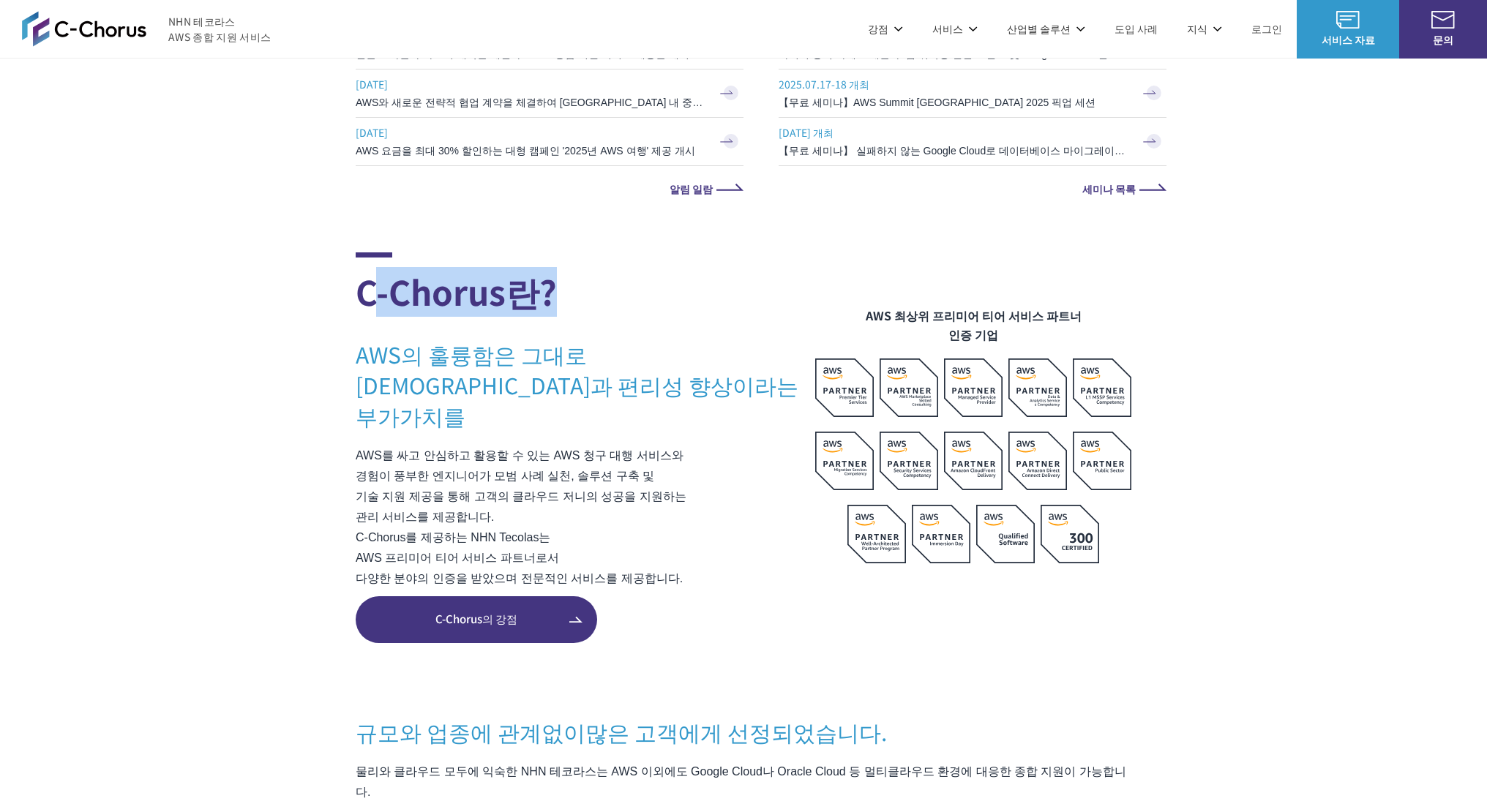
drag, startPoint x: 375, startPoint y: 303, endPoint x: 550, endPoint y: 298, distance: 175.1
click at [550, 298] on font "C-Chorus란?" at bounding box center [455, 290] width 201 height 48
drag, startPoint x: 354, startPoint y: 287, endPoint x: 501, endPoint y: 284, distance: 147.0
click at [501, 284] on section "C-Chorus란? AWS의 훌륭함은 그대로 비용 절감과 편리성 향상이라는 부가가치를 AWS를 싸고 안심하고 활용할 수 있는 AWS 청구 대행…" at bounding box center [744, 797] width 1487 height 1089
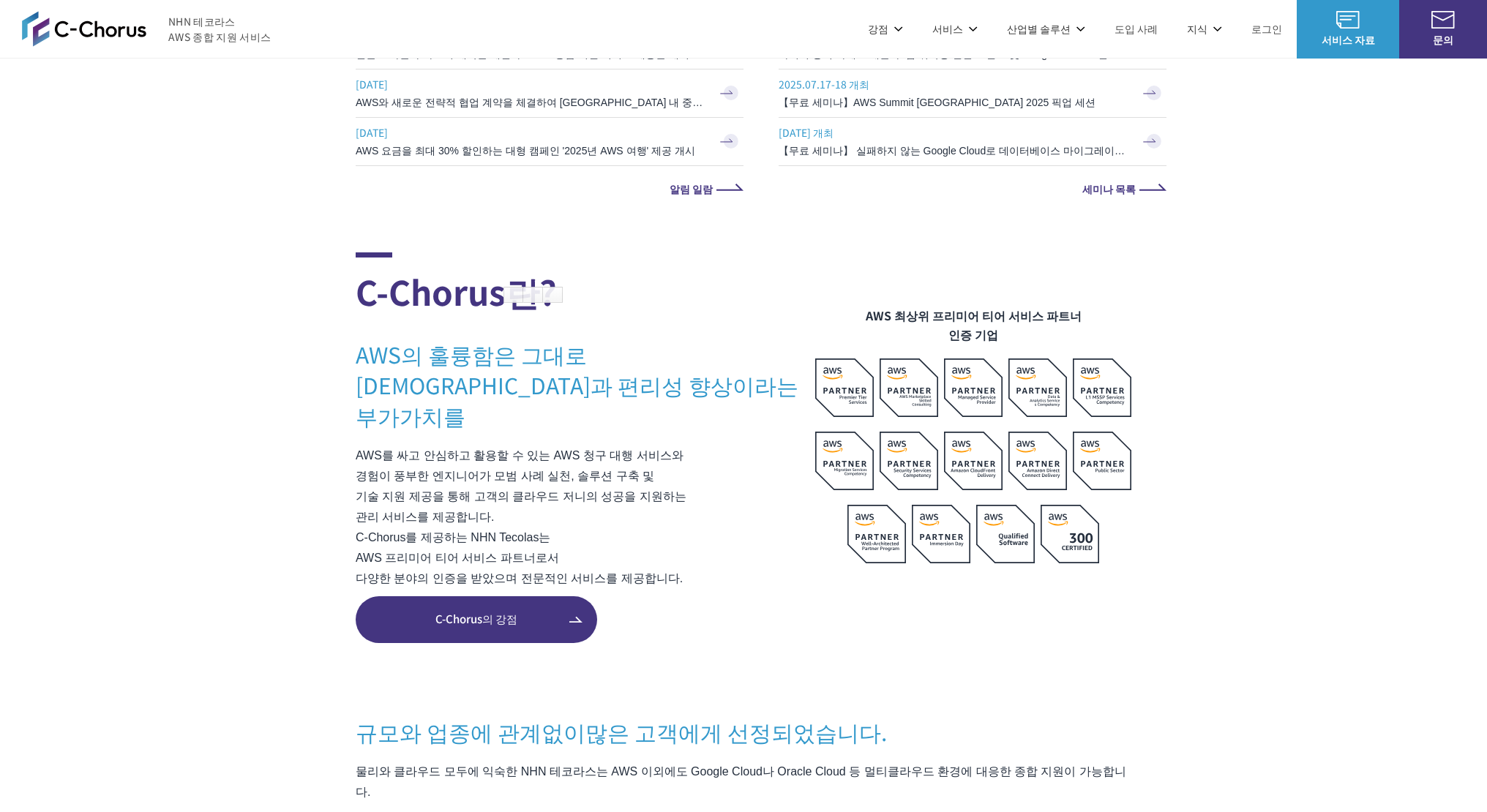
click at [455, 449] on font "AWS를 싸고 안심하고 활용할 수 있는 AWS 청구 대행 서비스와" at bounding box center [519, 455] width 328 height 12
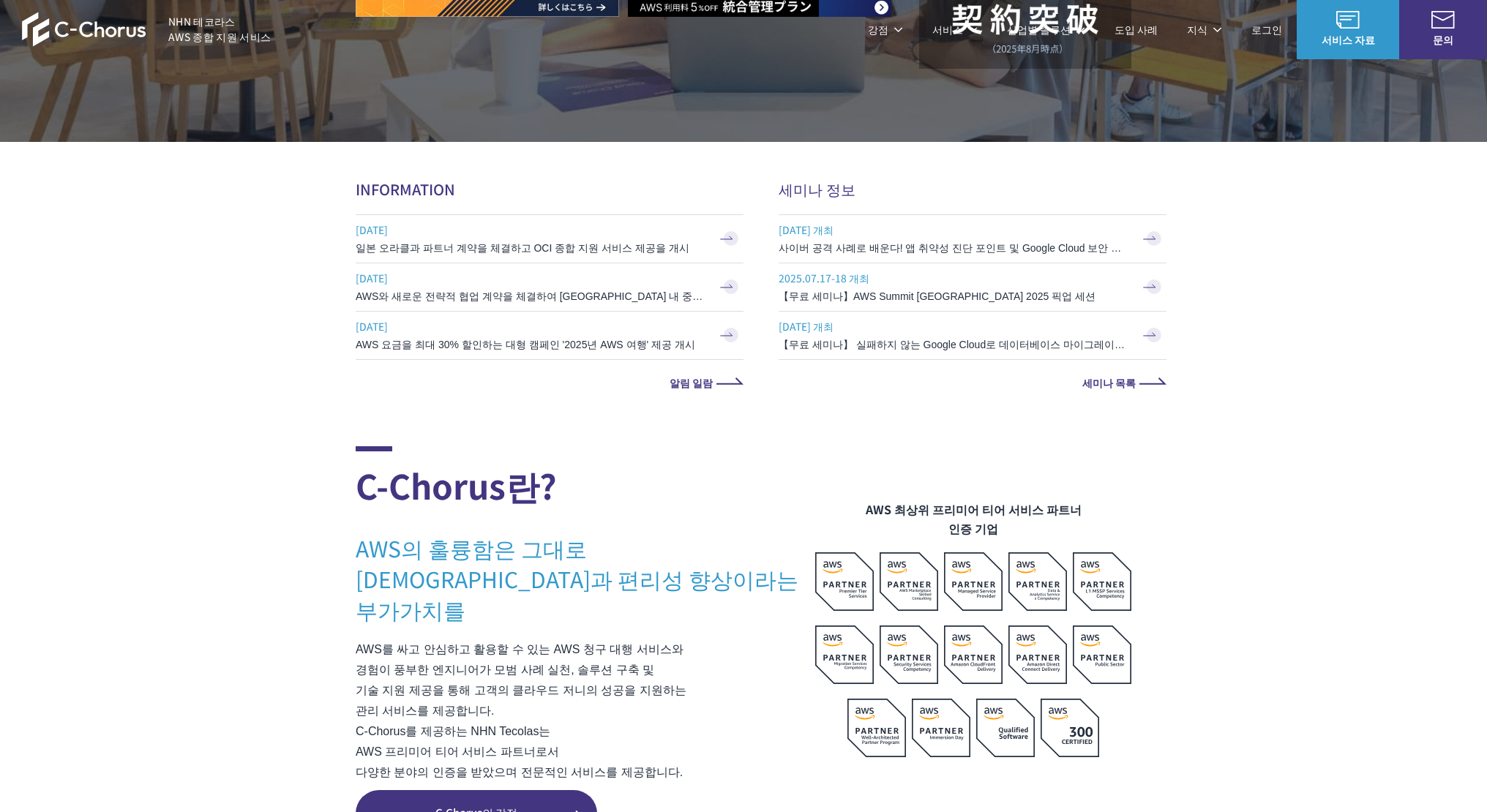
scroll to position [468, 0]
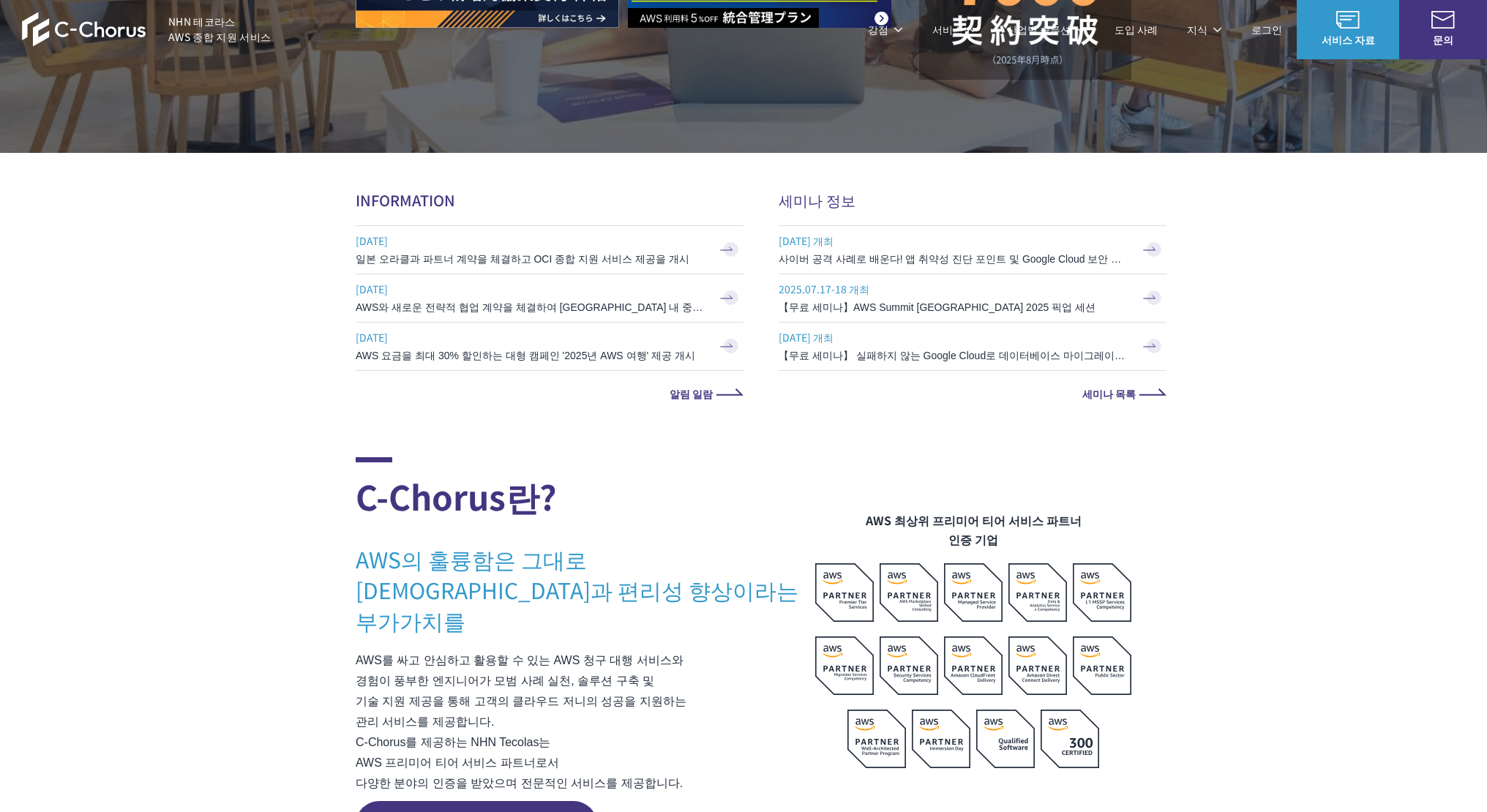
click at [1138, 393] on link "세미나 목록" at bounding box center [972, 393] width 387 height 10
